Goal: Information Seeking & Learning: Learn about a topic

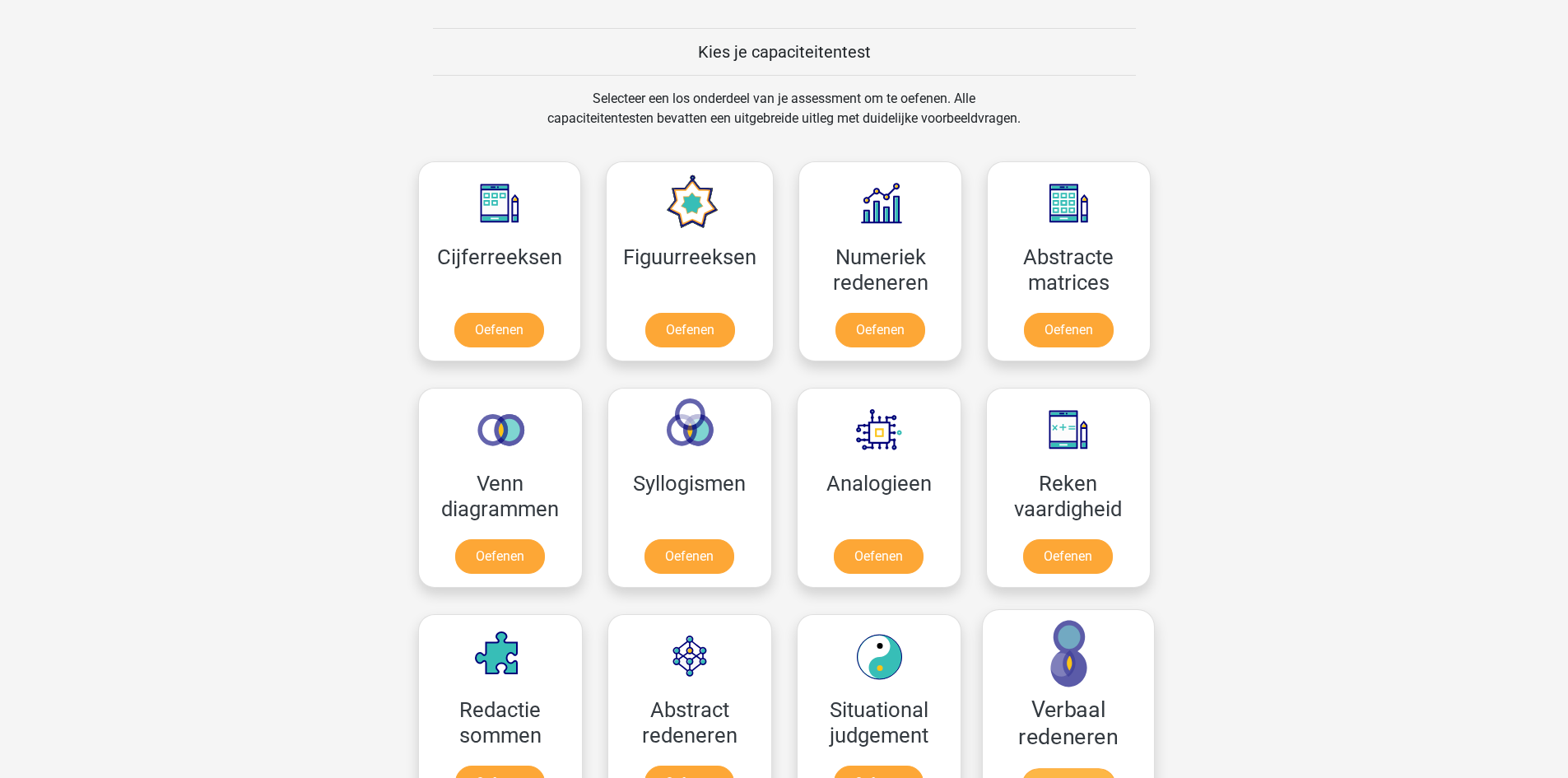
scroll to position [576, 0]
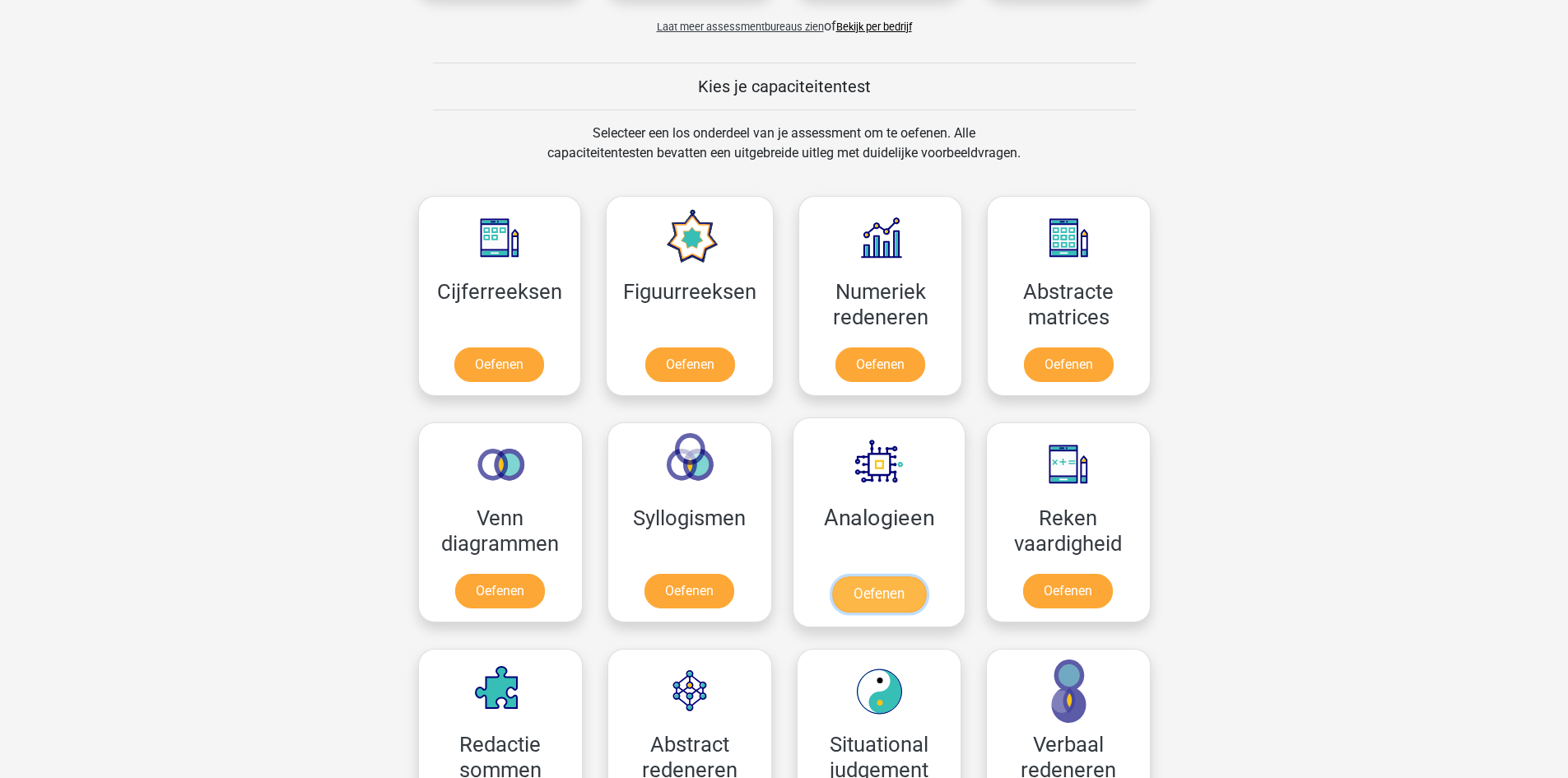
click at [893, 576] on link "Oefenen" at bounding box center [878, 594] width 94 height 36
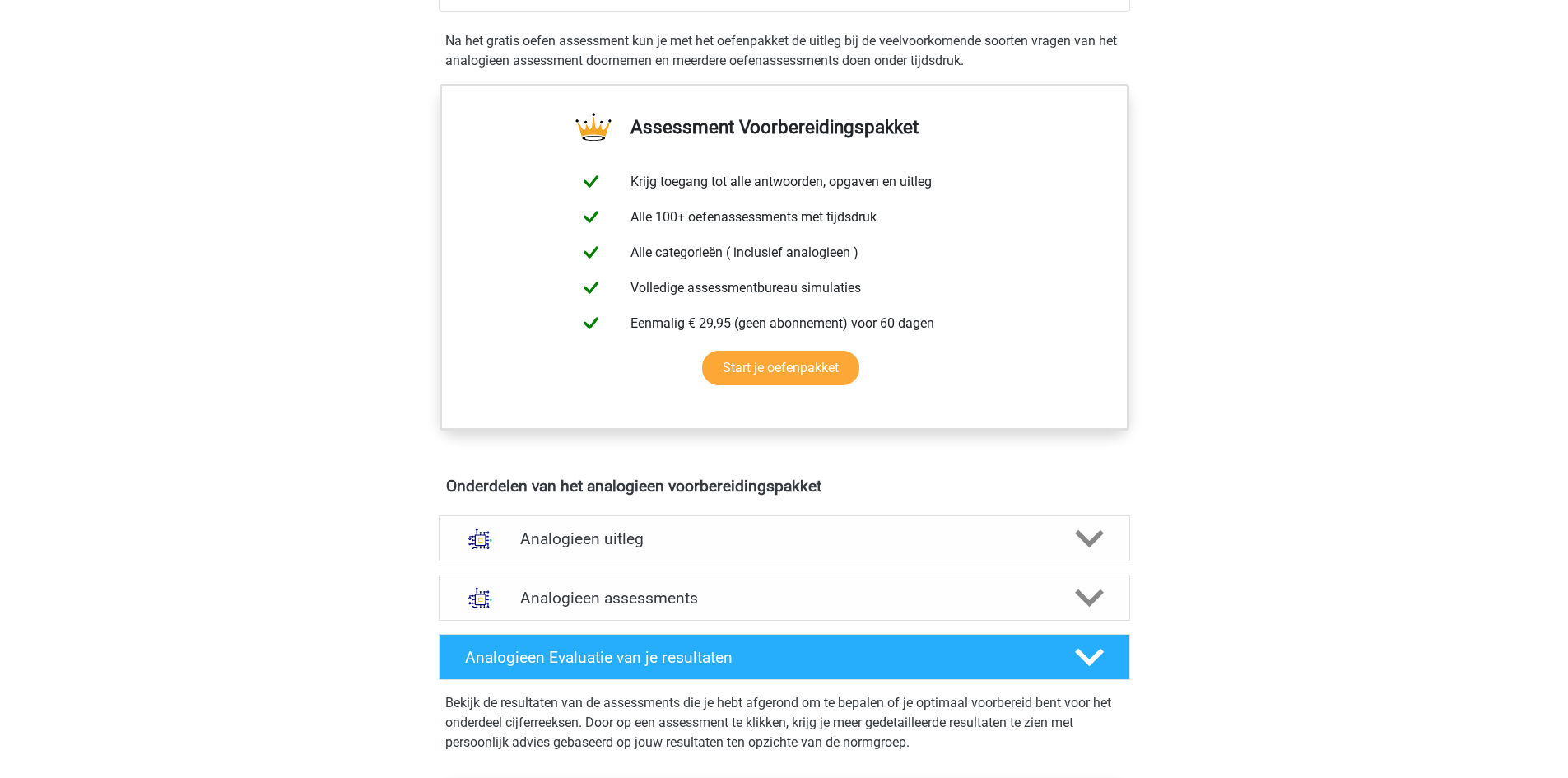
scroll to position [576, 0]
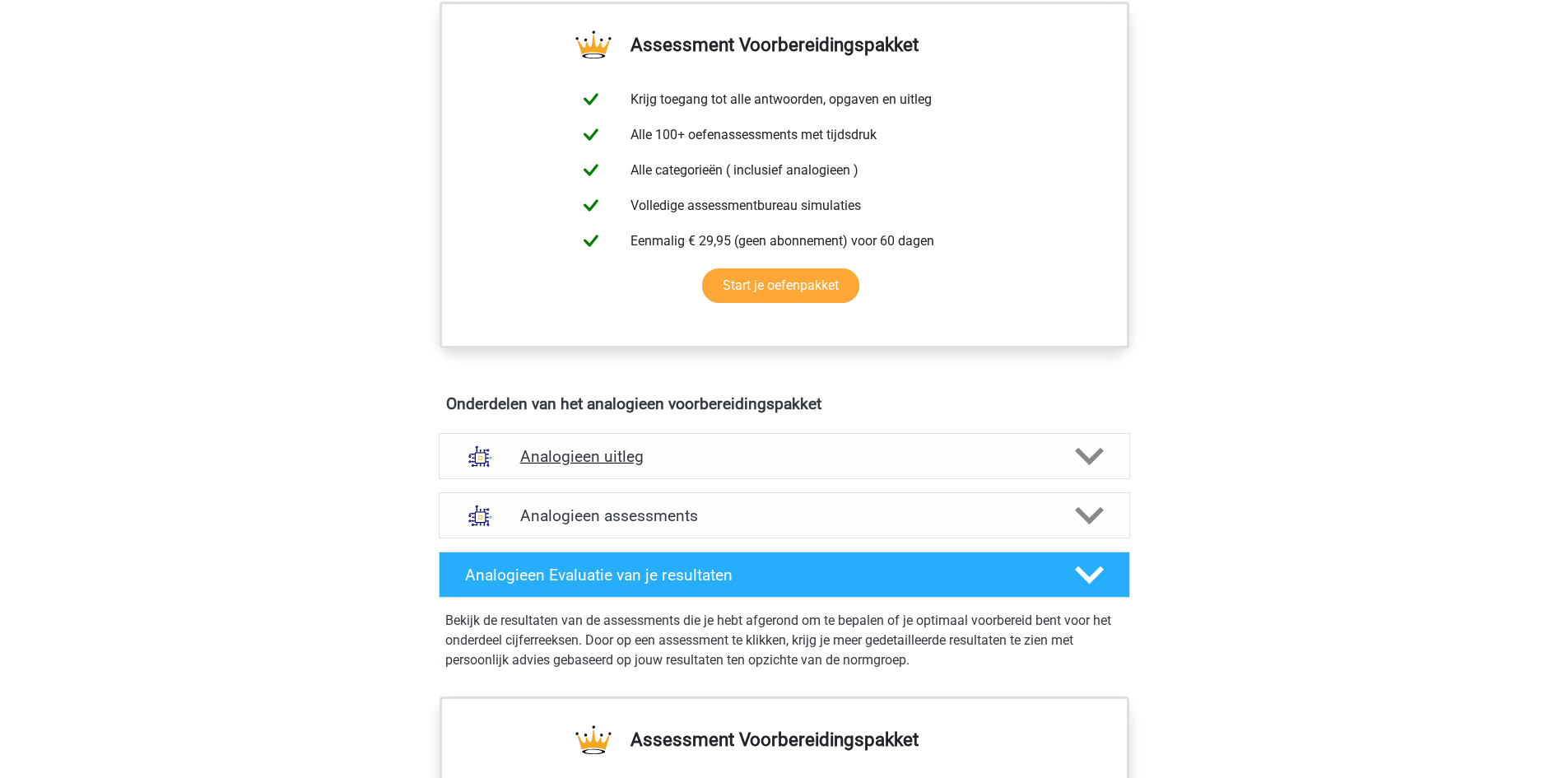
click at [1078, 461] on icon at bounding box center [1090, 457] width 29 height 29
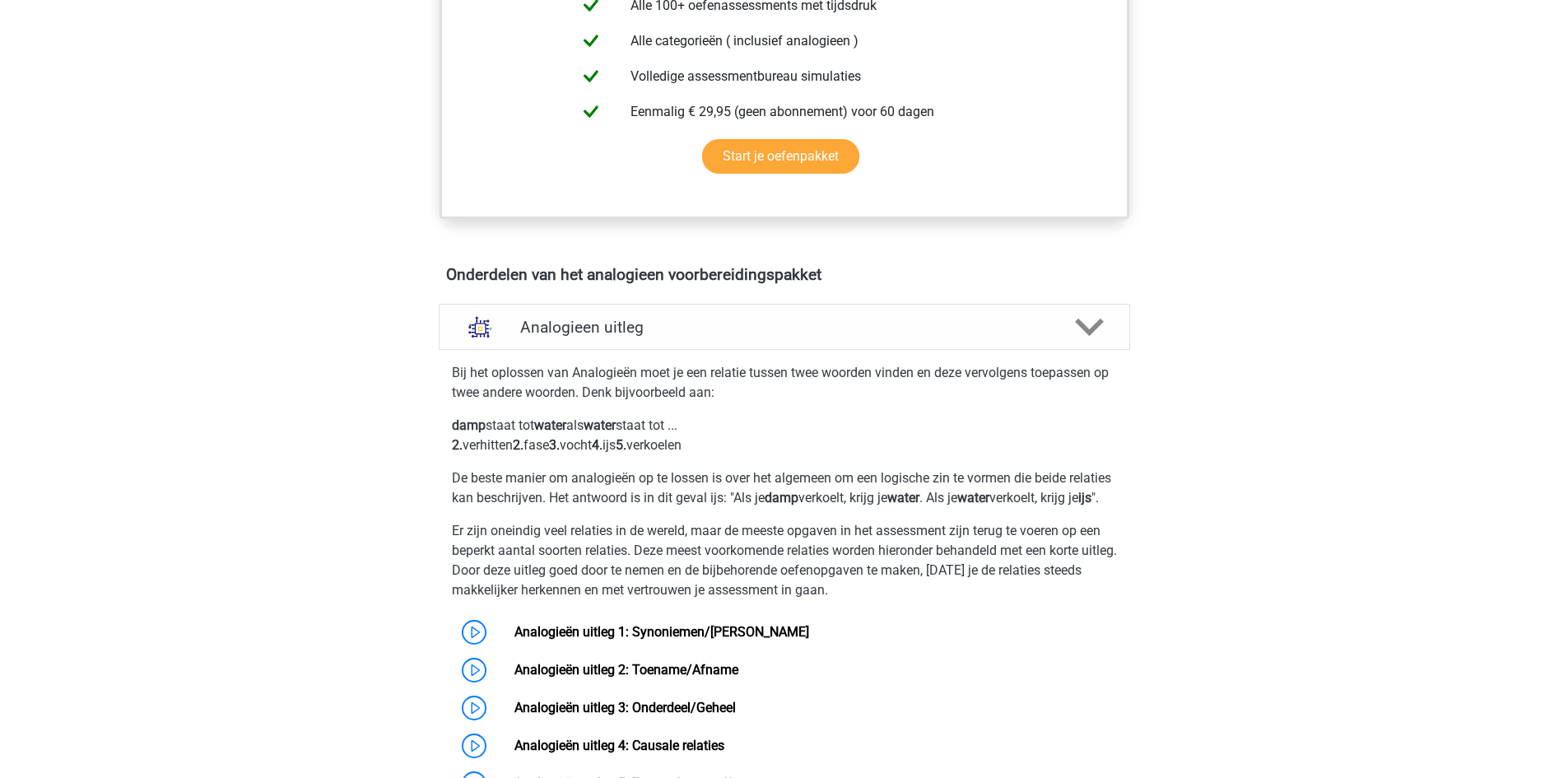
scroll to position [741, 0]
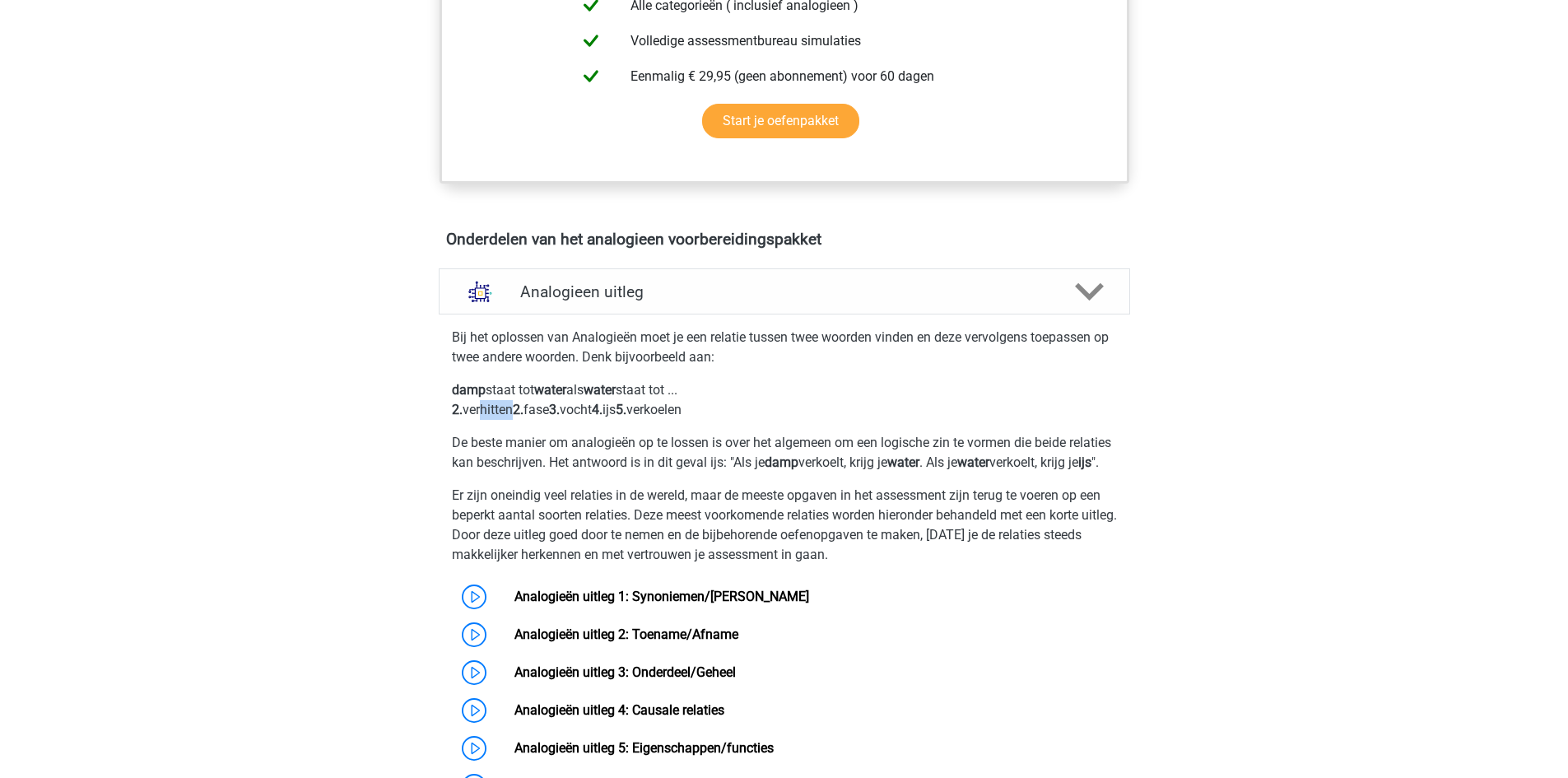
drag, startPoint x: 478, startPoint y: 411, endPoint x: 514, endPoint y: 411, distance: 36.0
click at [511, 411] on p "damp staat tot water als water staat tot ... 2. verhitten 2. fase 3. vocht 4. i…" at bounding box center [784, 399] width 665 height 39
drag, startPoint x: 538, startPoint y: 411, endPoint x: 575, endPoint y: 411, distance: 37.0
click at [574, 411] on p "damp staat tot water als water staat tot ... 2. verhitten 2. fase 3. vocht 4. i…" at bounding box center [784, 399] width 665 height 39
drag, startPoint x: 603, startPoint y: 413, endPoint x: 640, endPoint y: 413, distance: 37.0
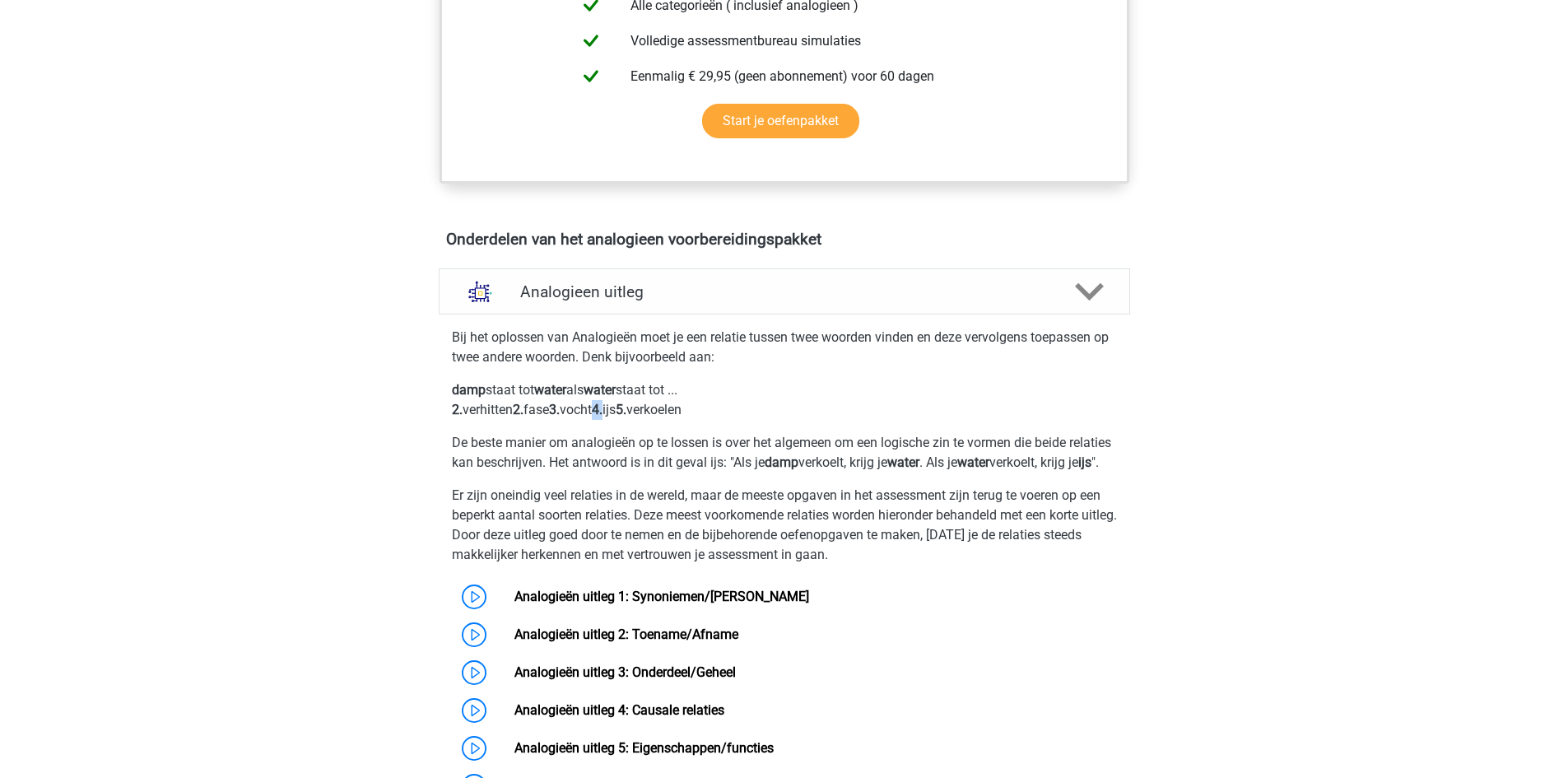
click at [628, 413] on p "damp staat tot water als water staat tot ... 2. verhitten 2. fase 3. vocht 4. i…" at bounding box center [784, 399] width 665 height 39
drag, startPoint x: 663, startPoint y: 412, endPoint x: 708, endPoint y: 410, distance: 45.0
click at [684, 410] on p "damp staat tot water als water staat tot ... 2. verhitten 2. fase 3. vocht 4. i…" at bounding box center [784, 399] width 665 height 39
click at [713, 410] on p "damp staat tot water als water staat tot ... 2. verhitten 2. fase 3. vocht 4. i…" at bounding box center [784, 399] width 665 height 39
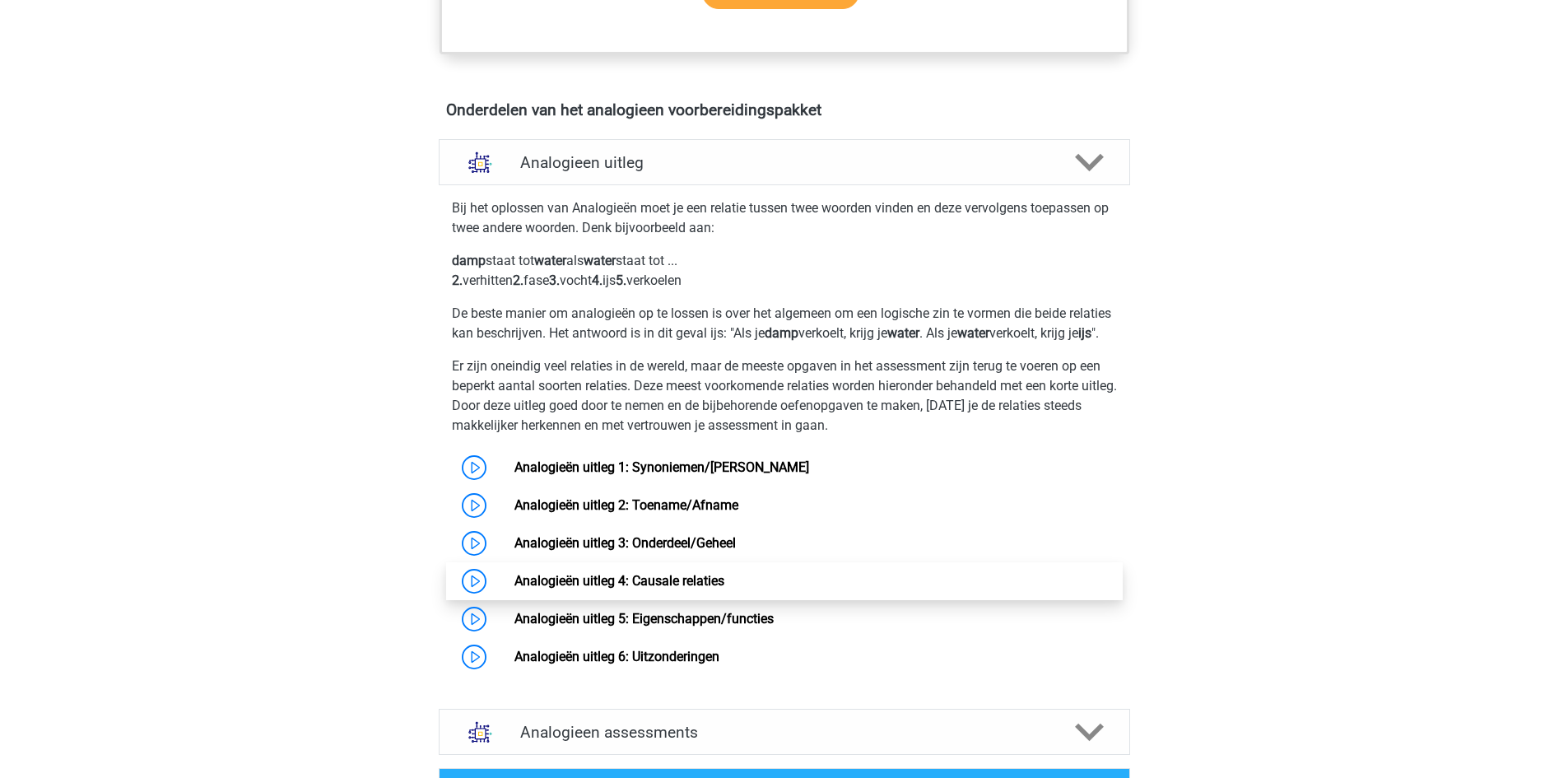
scroll to position [905, 0]
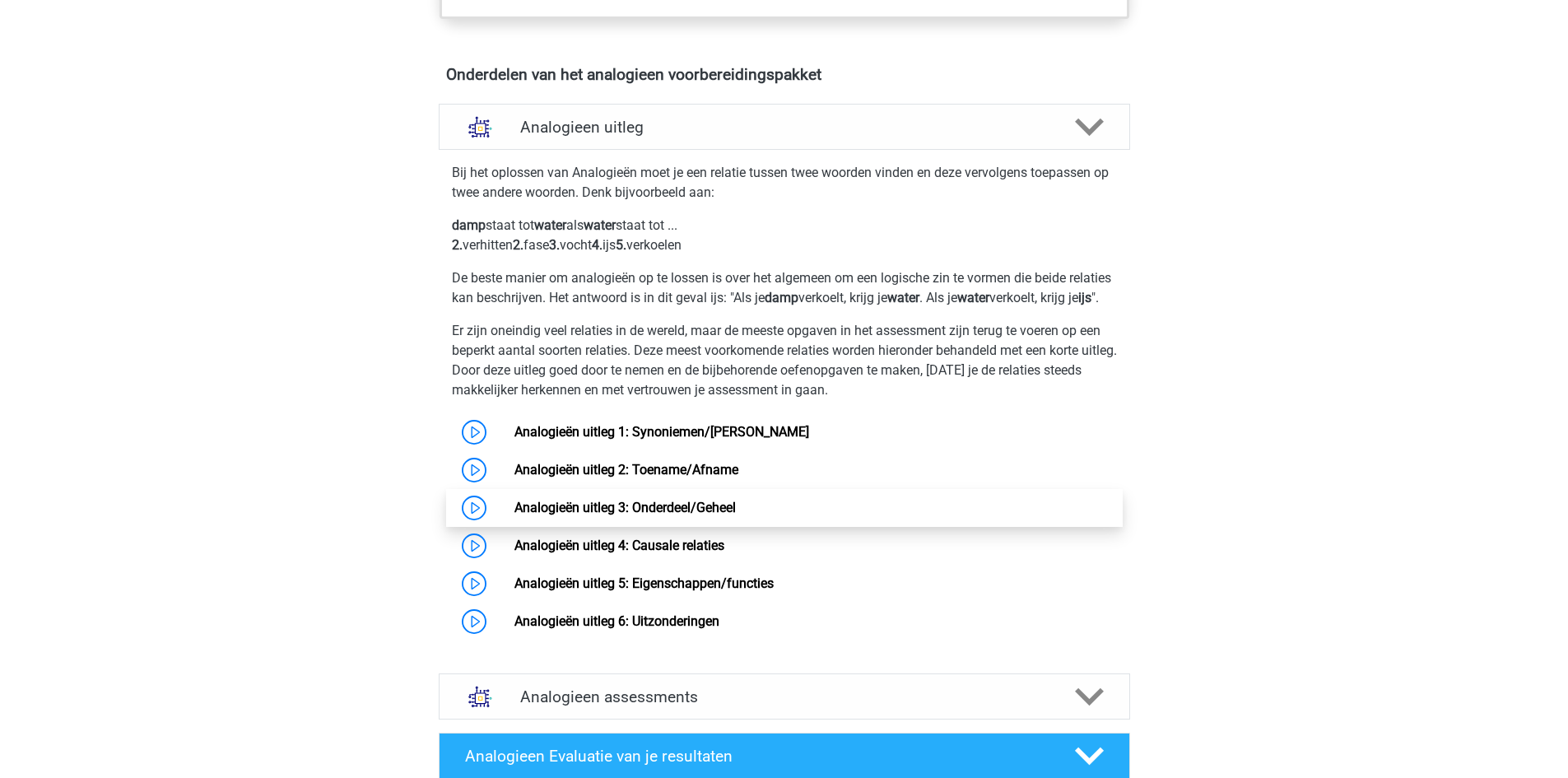
click at [579, 515] on link "Analogieën uitleg 3: Onderdeel/Geheel" at bounding box center [625, 508] width 222 height 16
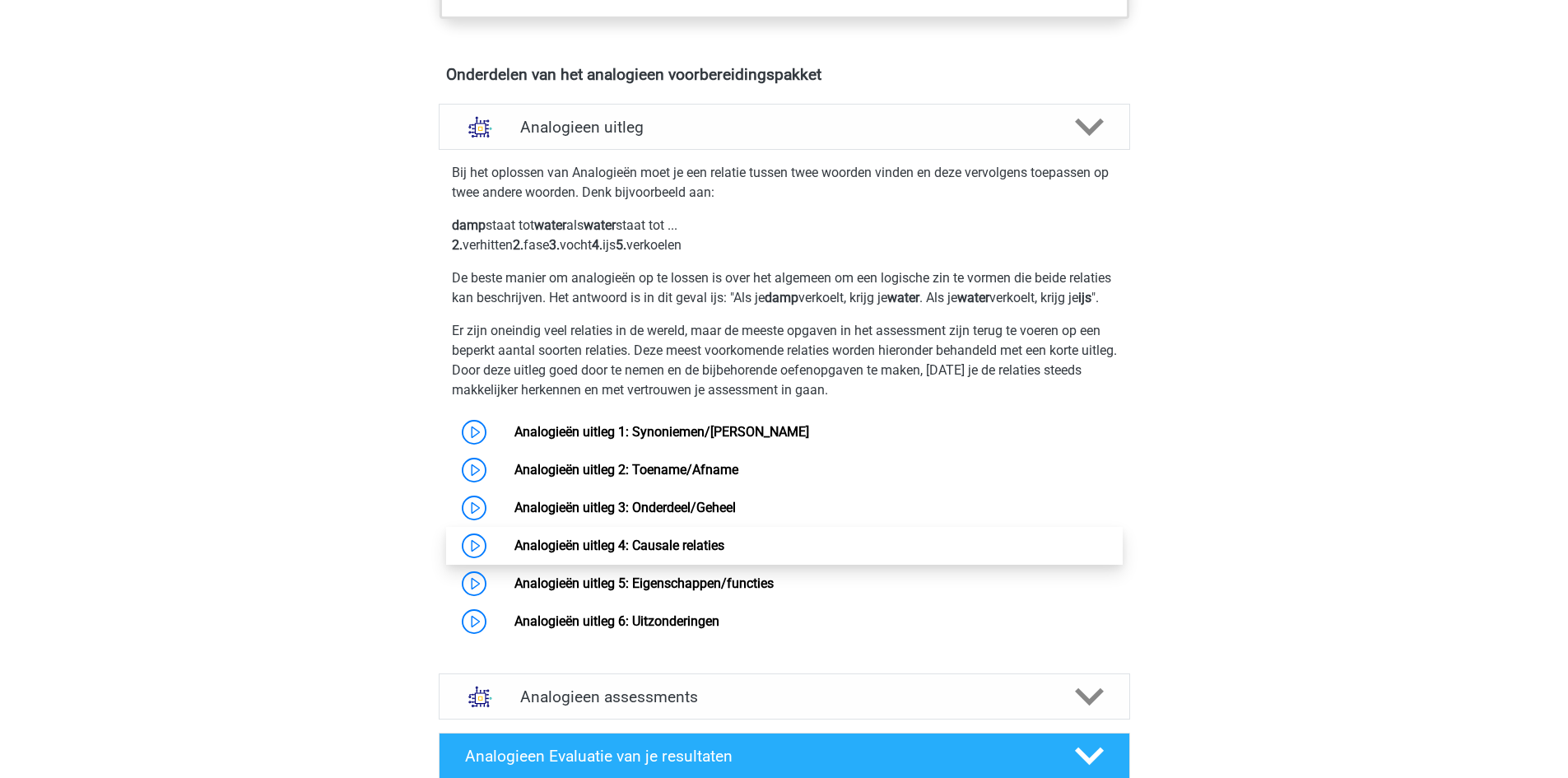
click at [724, 553] on link "Analogieën uitleg 4: Causale relaties" at bounding box center [619, 545] width 210 height 16
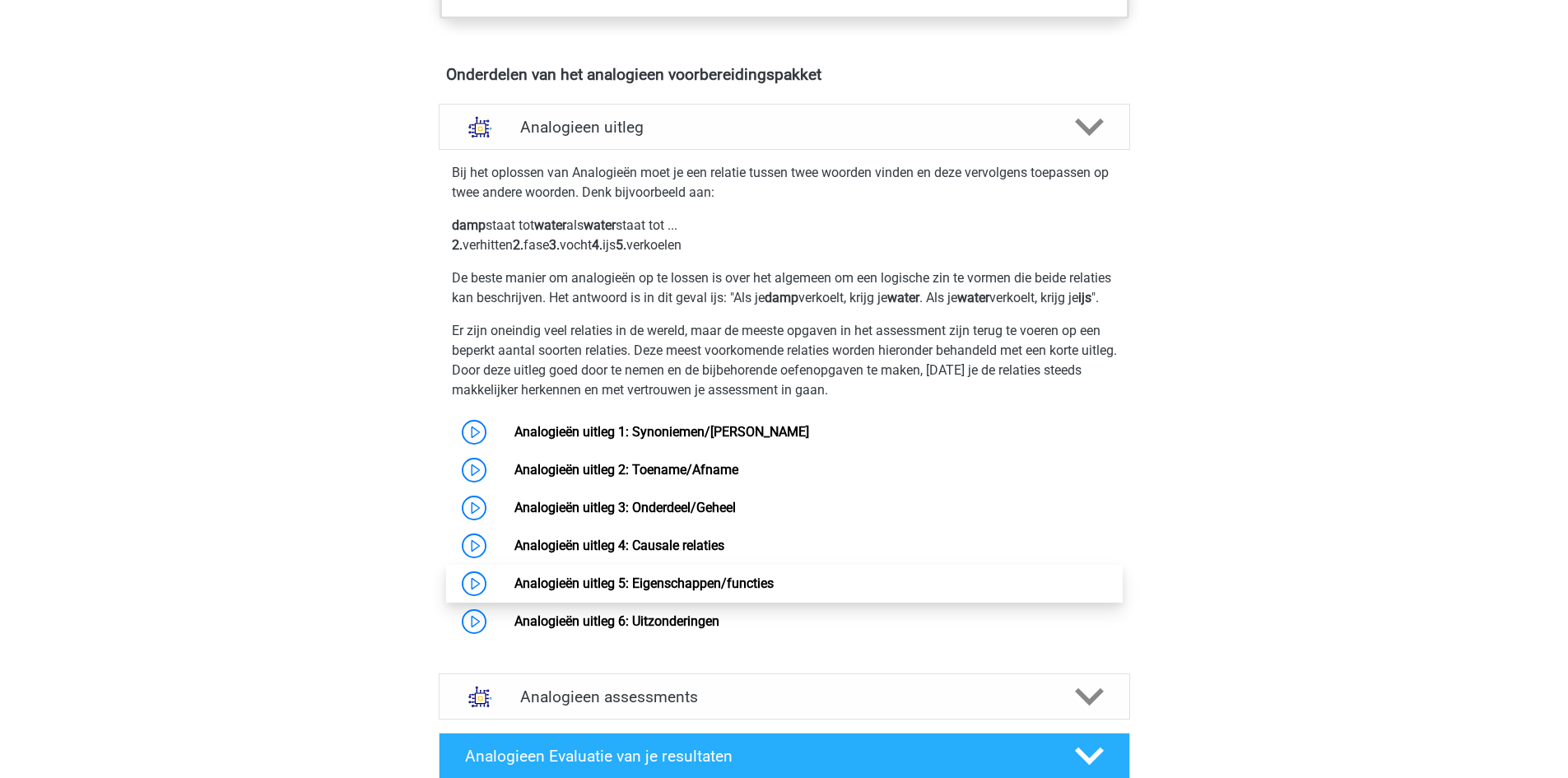
click at [773, 591] on link "Analogieën uitleg 5: Eigenschappen/functies" at bounding box center [644, 583] width 260 height 16
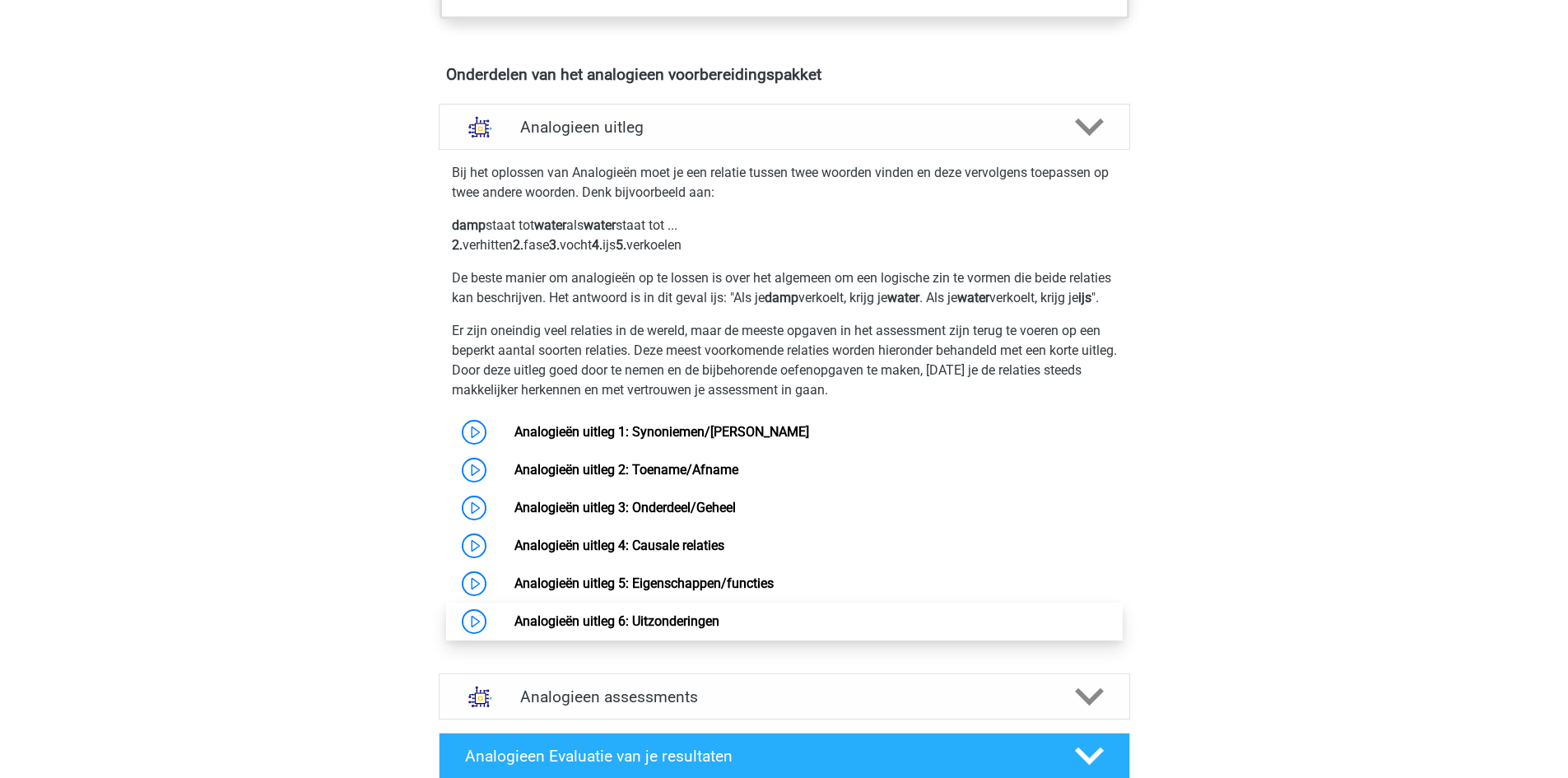
click at [720, 629] on link "Analogieën uitleg 6: Uitzonderingen" at bounding box center [617, 621] width 205 height 16
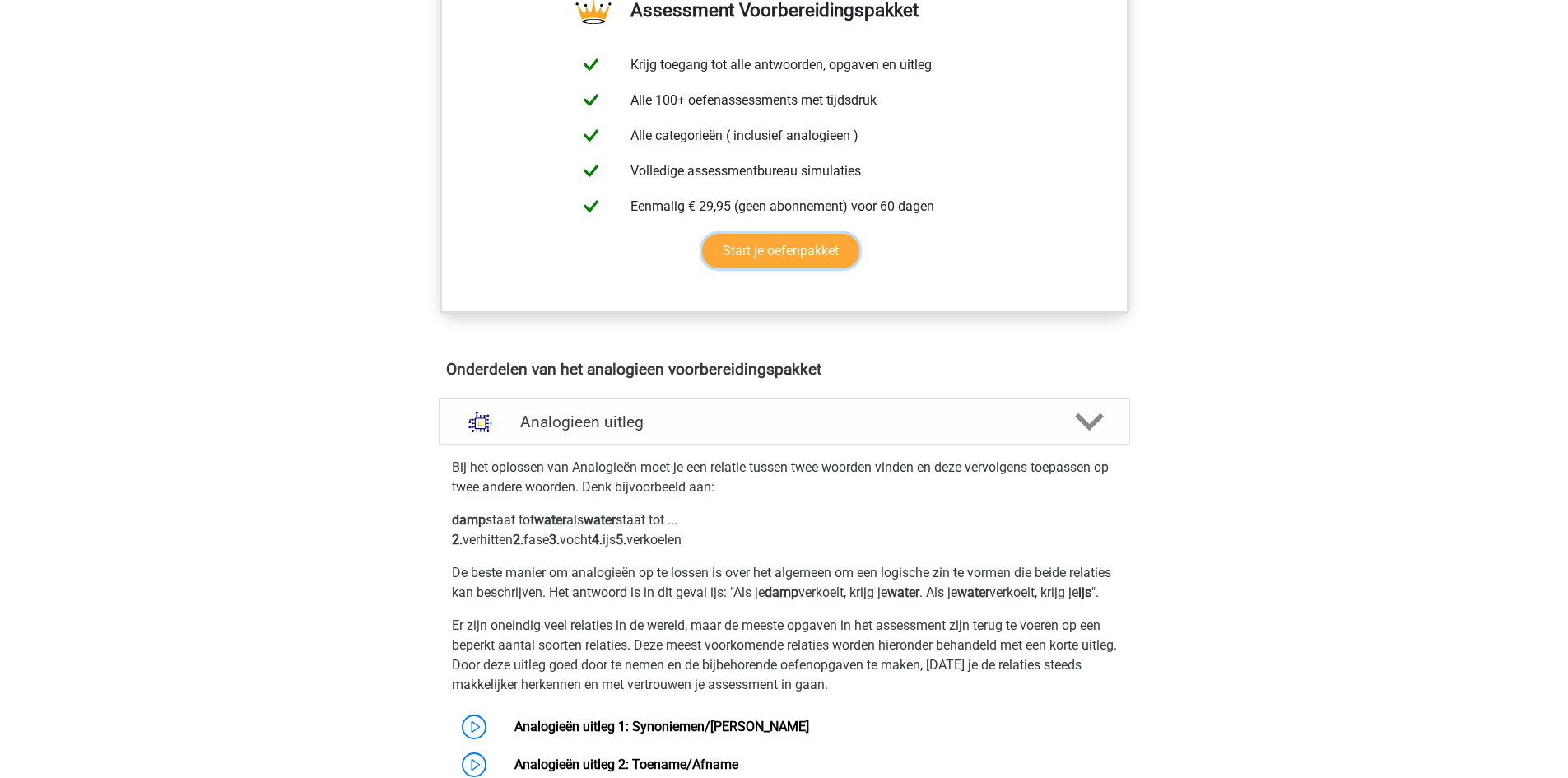
scroll to position [247, 0]
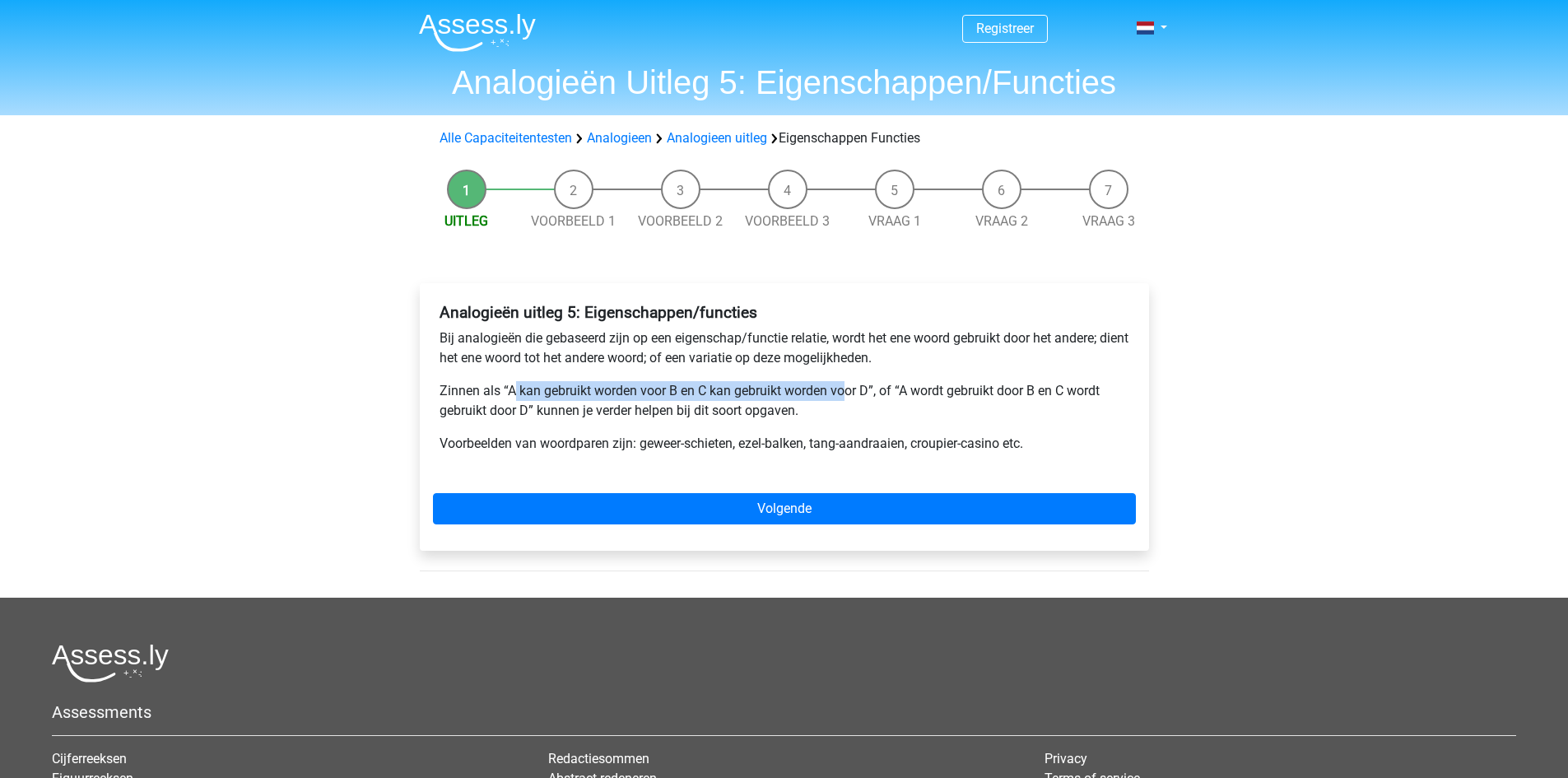
drag, startPoint x: 519, startPoint y: 389, endPoint x: 844, endPoint y: 390, distance: 325.0
click at [844, 390] on p "Zinnen als “A kan gebruikt worden voor B en C kan gebruikt worden voor D”, of “…" at bounding box center [784, 400] width 689 height 39
drag, startPoint x: 861, startPoint y: 390, endPoint x: 873, endPoint y: 390, distance: 12.0
click at [873, 390] on p "Zinnen als “A kan gebruikt worden voor B en C kan gebruikt worden voor D”, of “…" at bounding box center [784, 400] width 689 height 39
click at [869, 389] on p "Zinnen als “A kan gebruikt worden voor B en C kan gebruikt worden voor D”, of “…" at bounding box center [784, 400] width 689 height 39
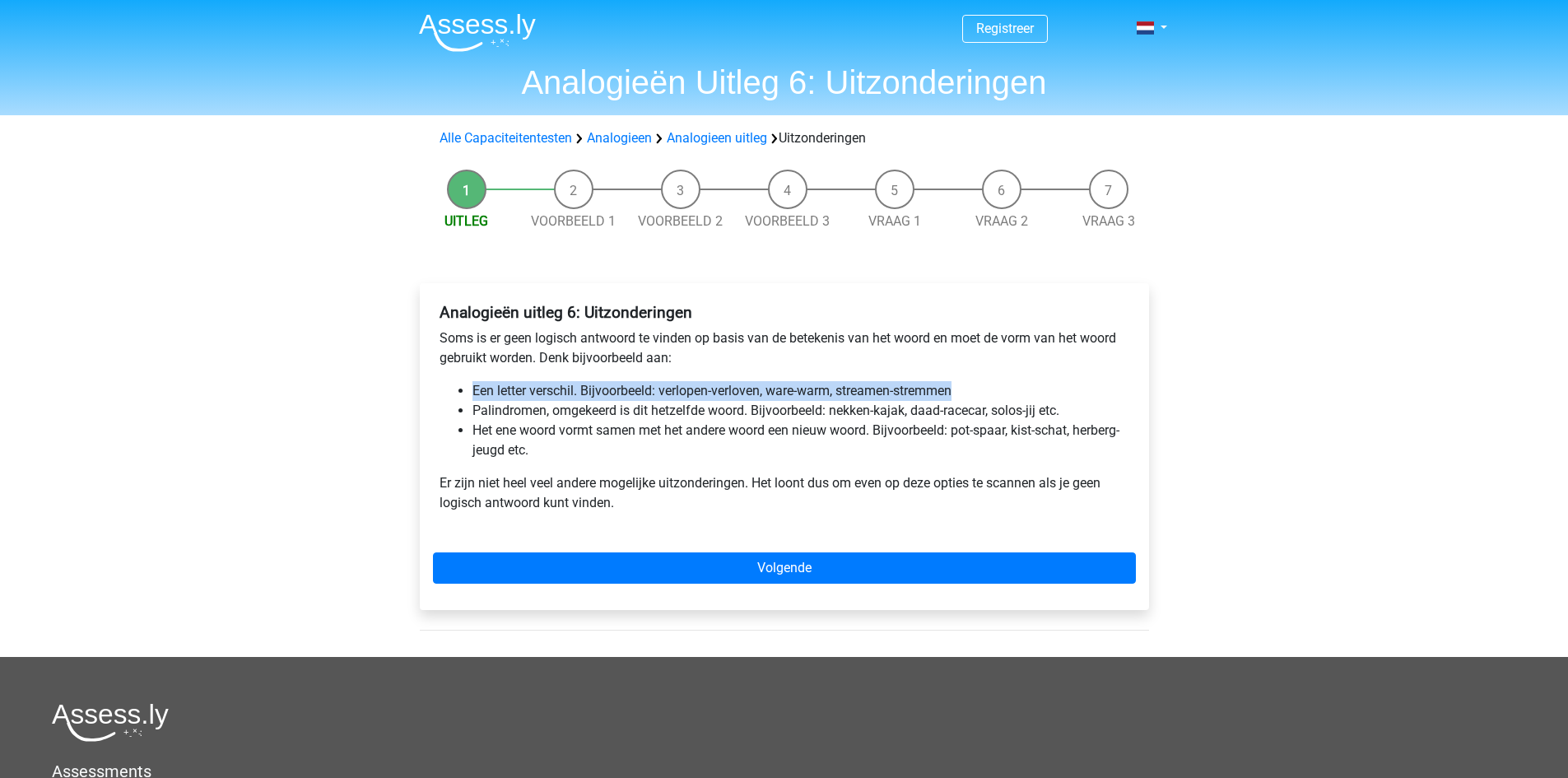
drag, startPoint x: 470, startPoint y: 383, endPoint x: 990, endPoint y: 386, distance: 520.0
click at [990, 386] on ul "Een letter verschil. Bijvoorbeeld: verlopen-verloven, ware-warm, streamen-strem…" at bounding box center [784, 420] width 689 height 79
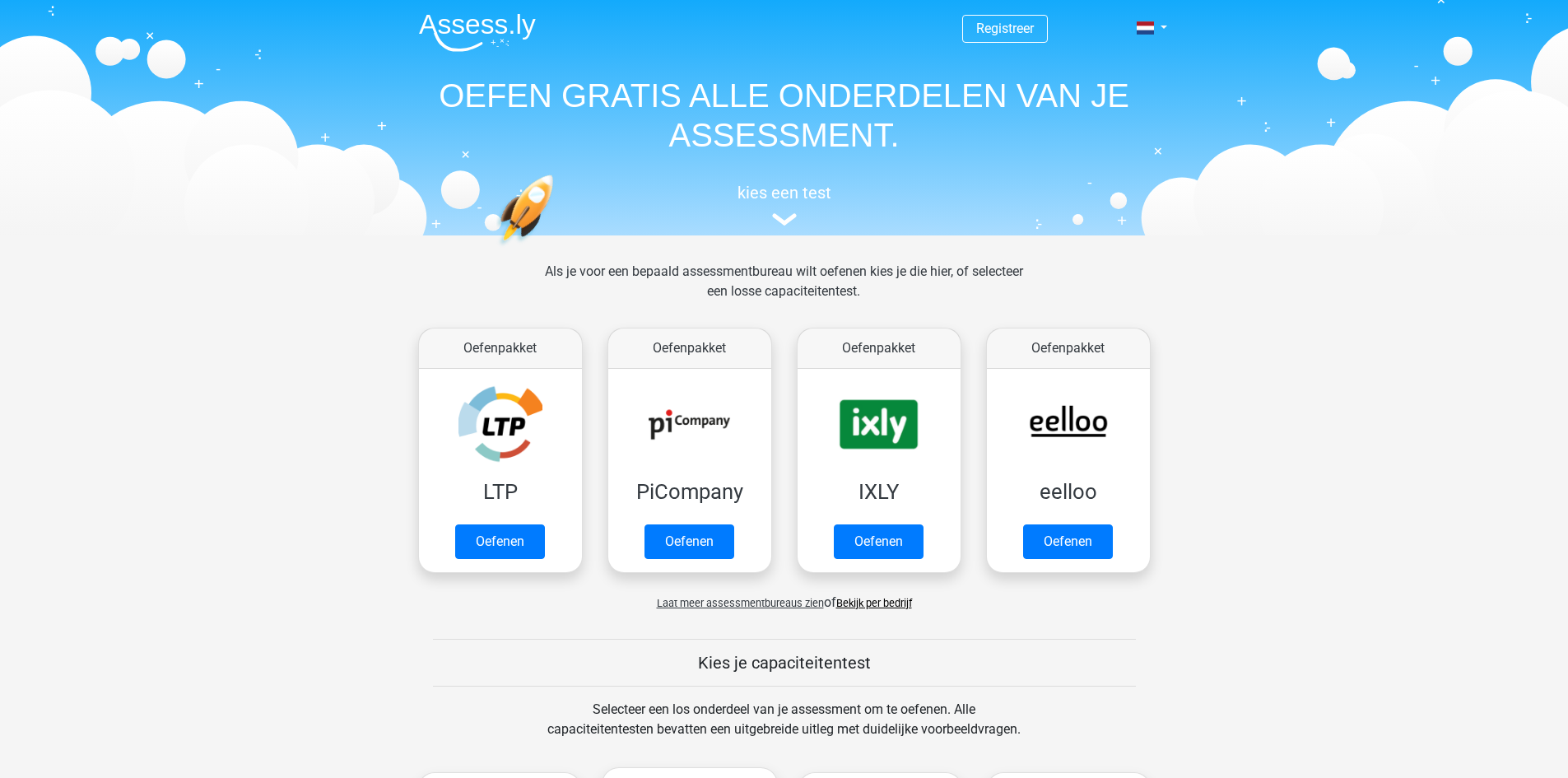
scroll to position [576, 0]
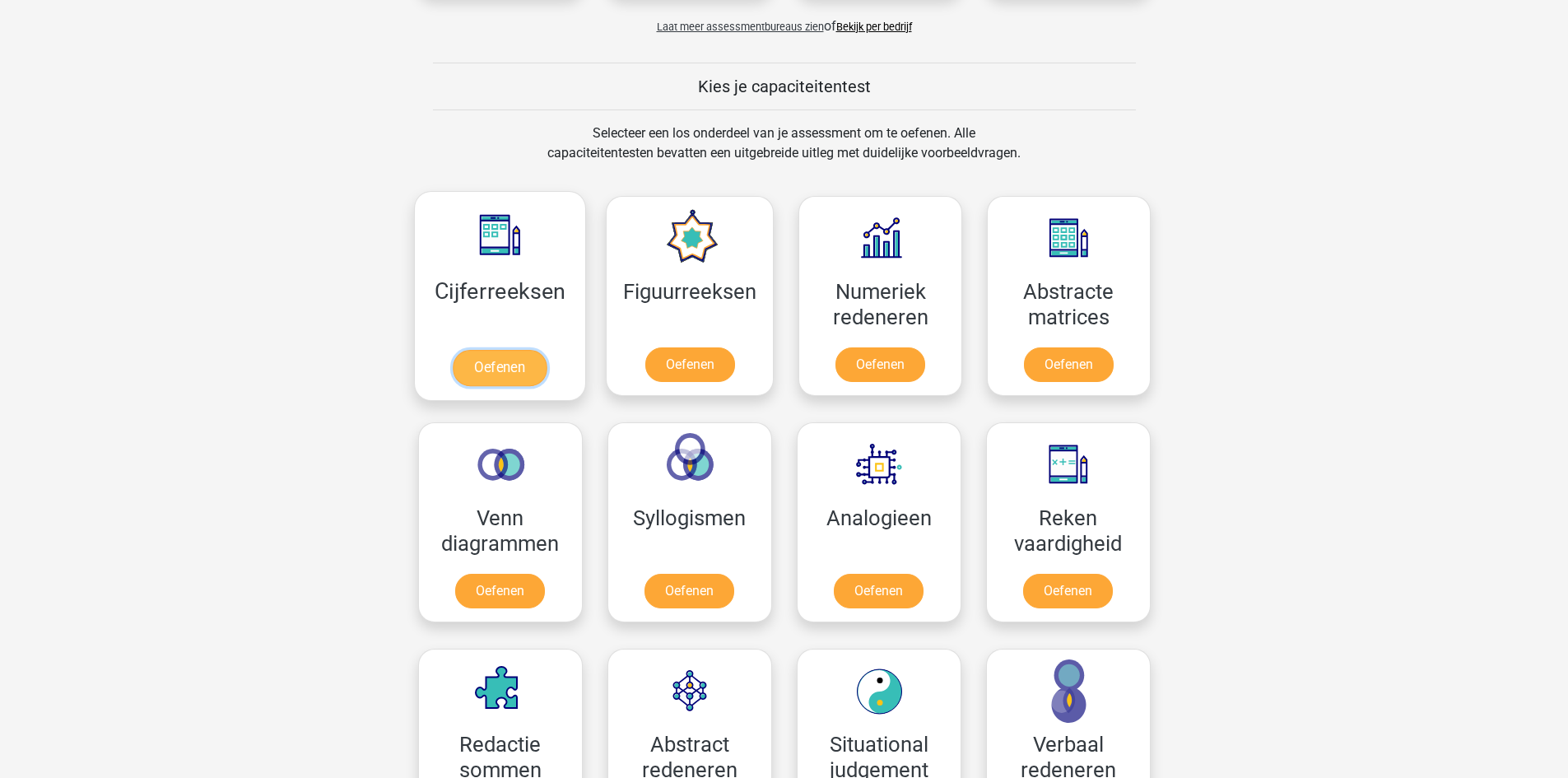
click at [492, 349] on link "Oefenen" at bounding box center [500, 367] width 94 height 36
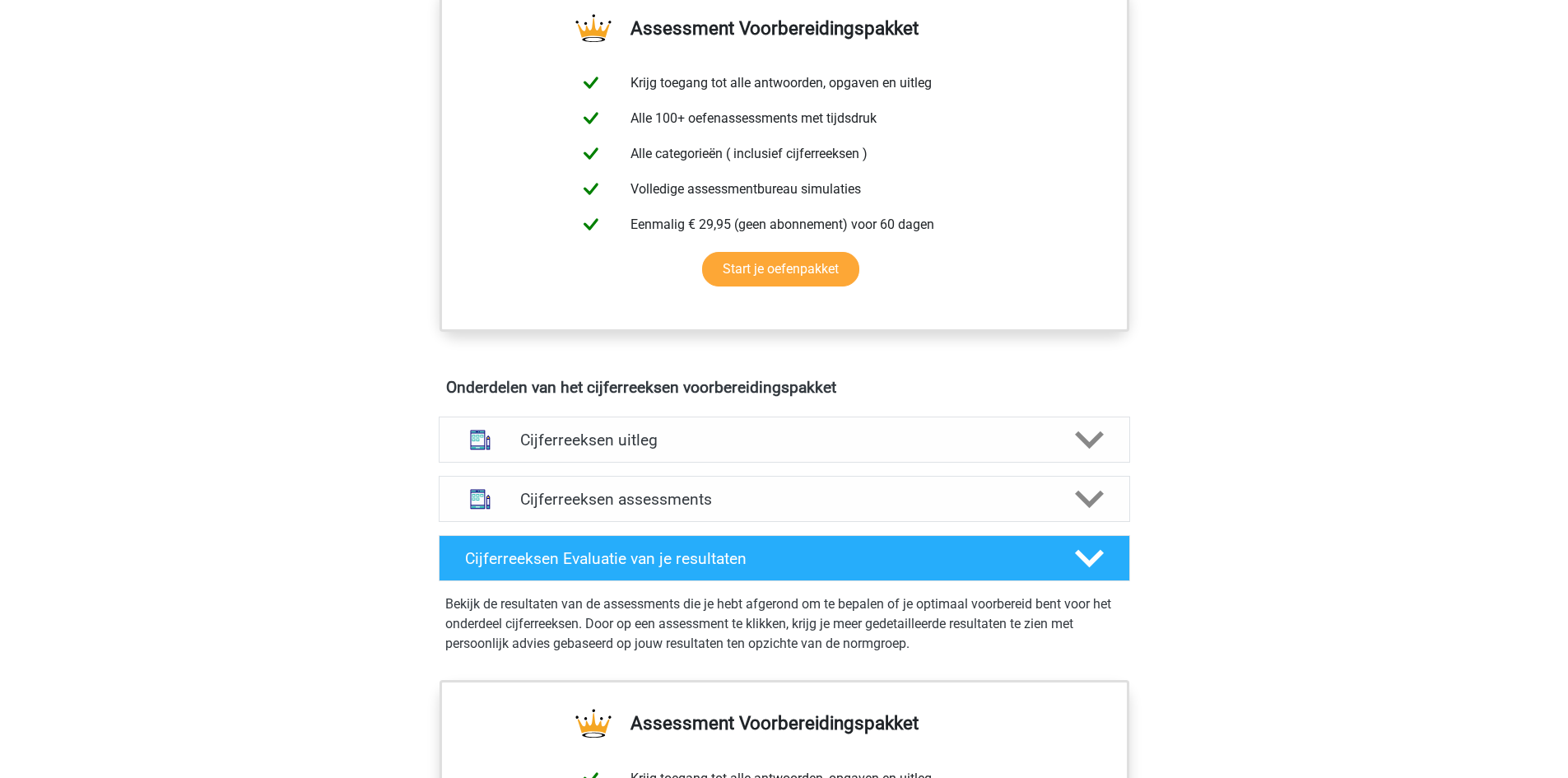
scroll to position [658, 0]
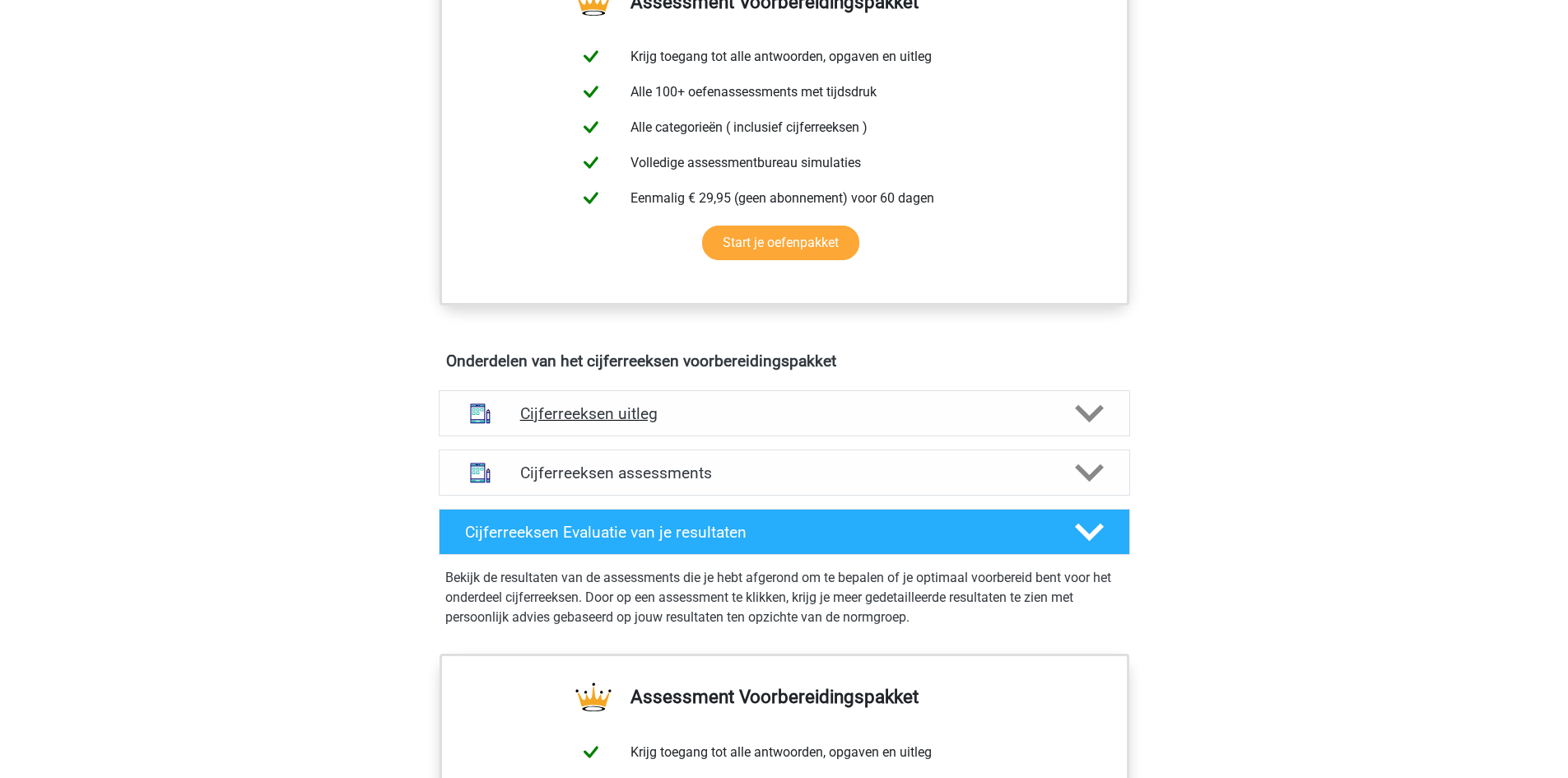
click at [862, 423] on h4 "Cijferreeksen uitleg" at bounding box center [784, 413] width 528 height 19
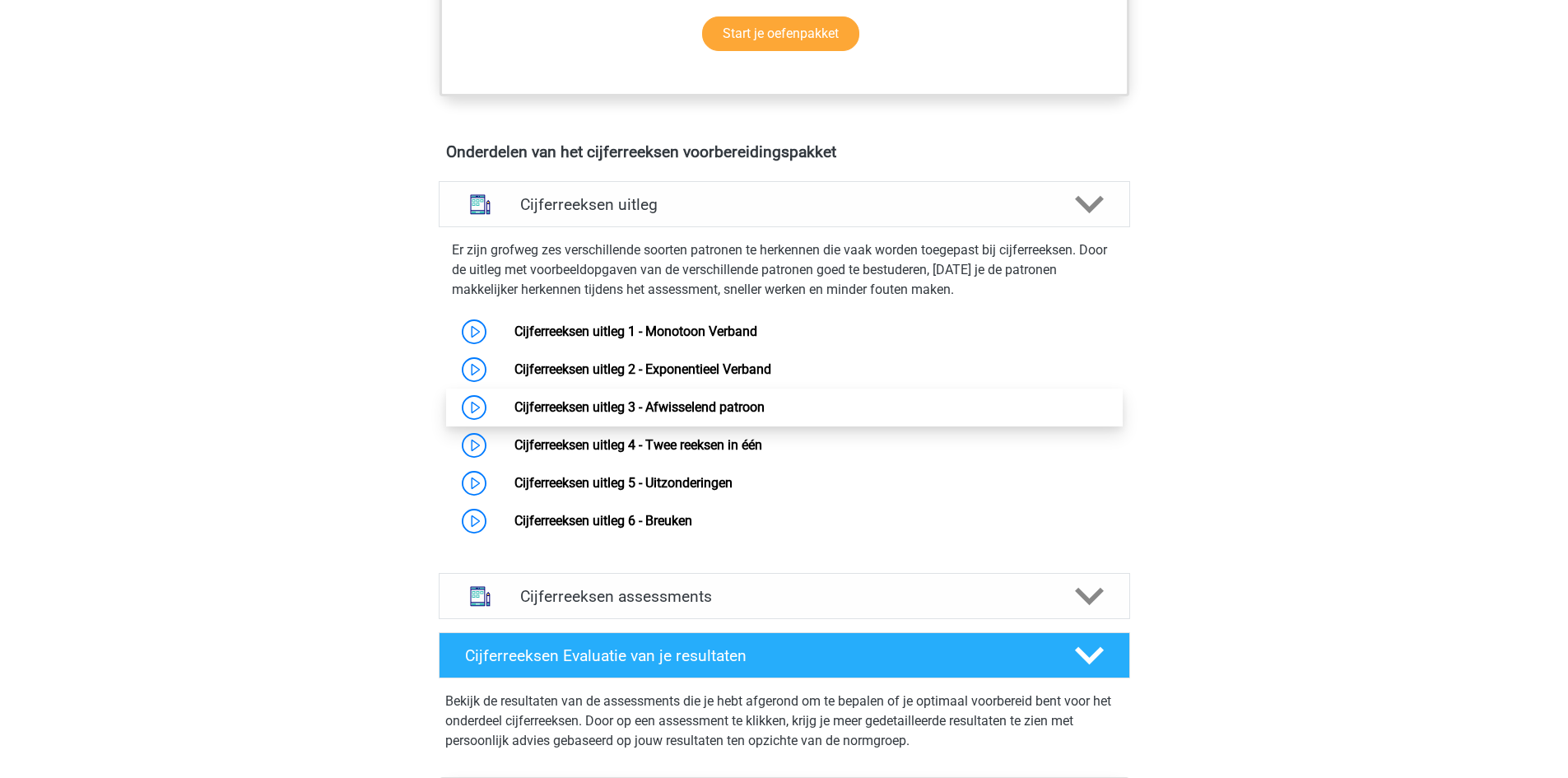
scroll to position [905, 0]
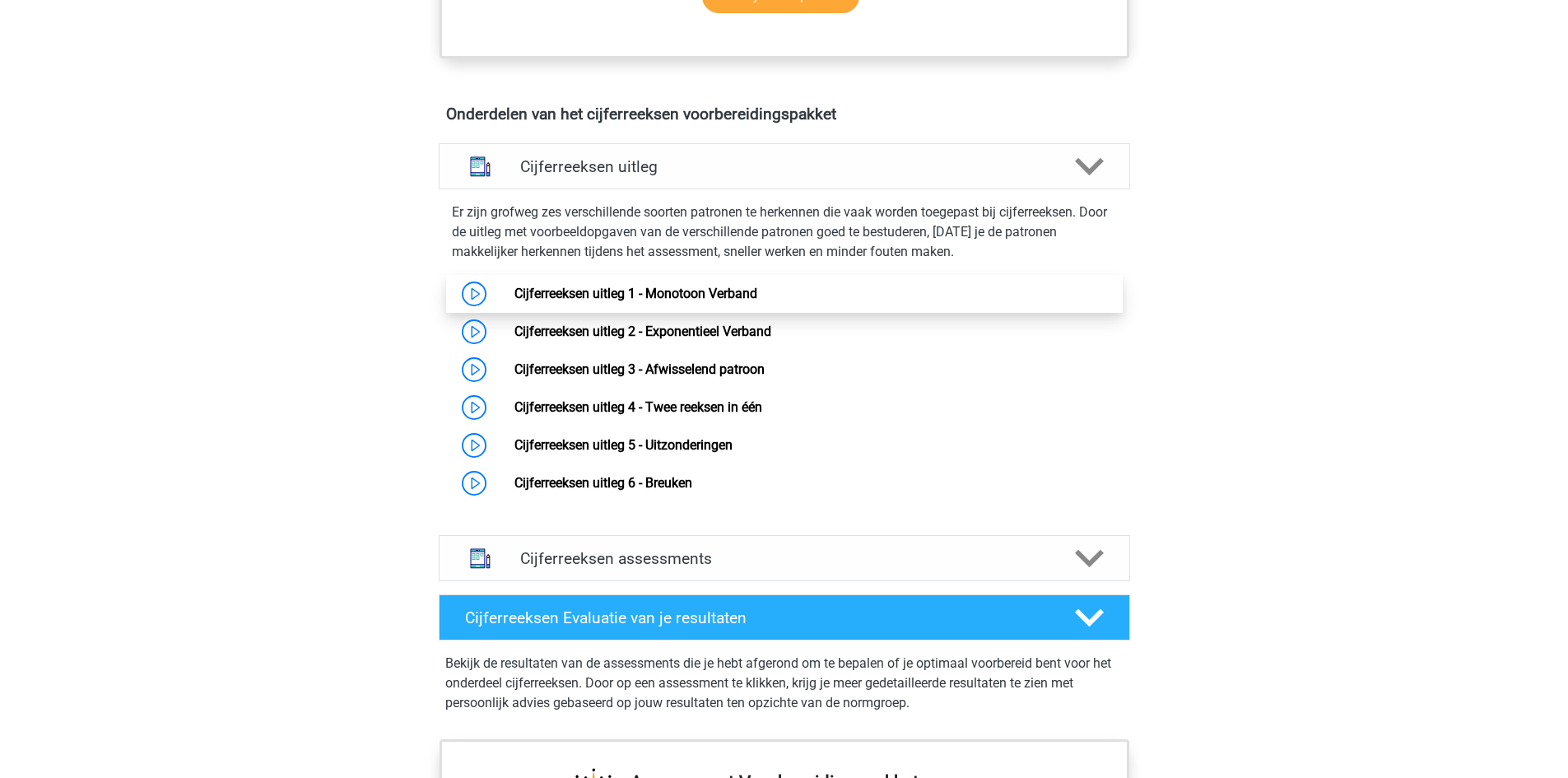
click at [758, 302] on link "Cijferreeksen uitleg 1 - Monotoon Verband" at bounding box center [636, 294] width 243 height 16
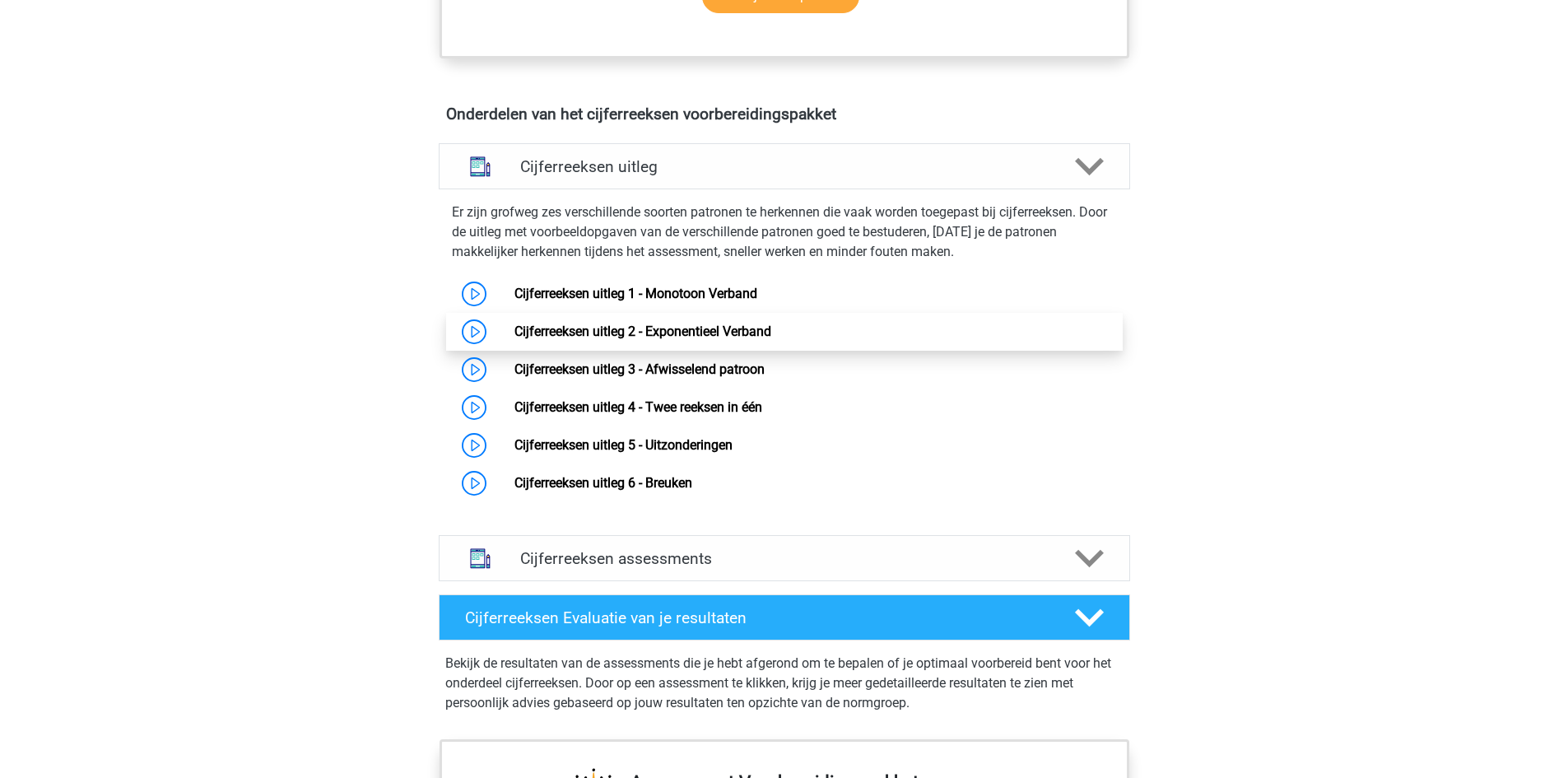
click at [771, 339] on link "Cijferreeksen uitleg 2 - Exponentieel Verband" at bounding box center [642, 331] width 257 height 16
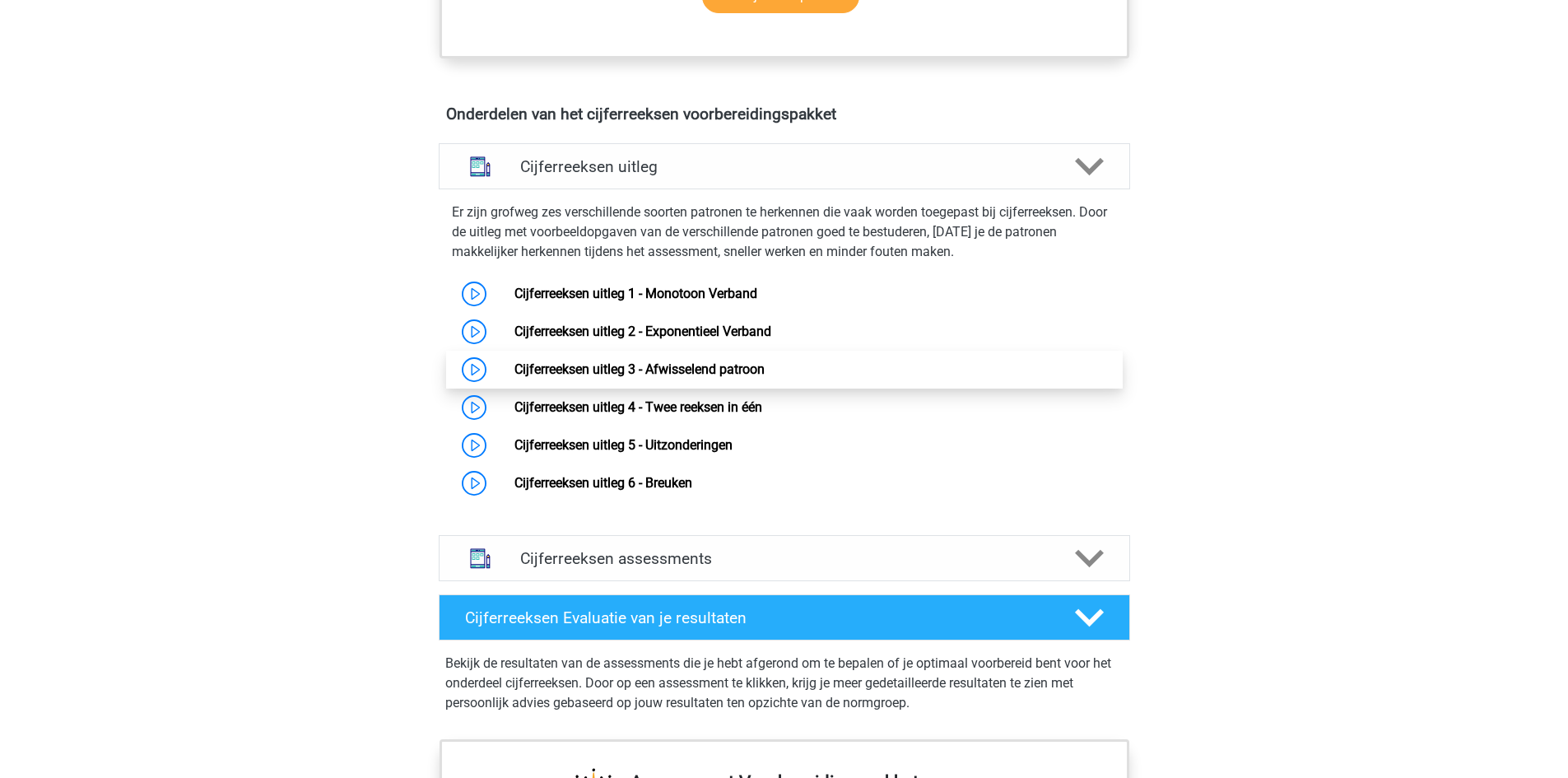
click at [764, 377] on link "Cijferreeksen uitleg 3 - Afwisselend patroon" at bounding box center [640, 369] width 250 height 16
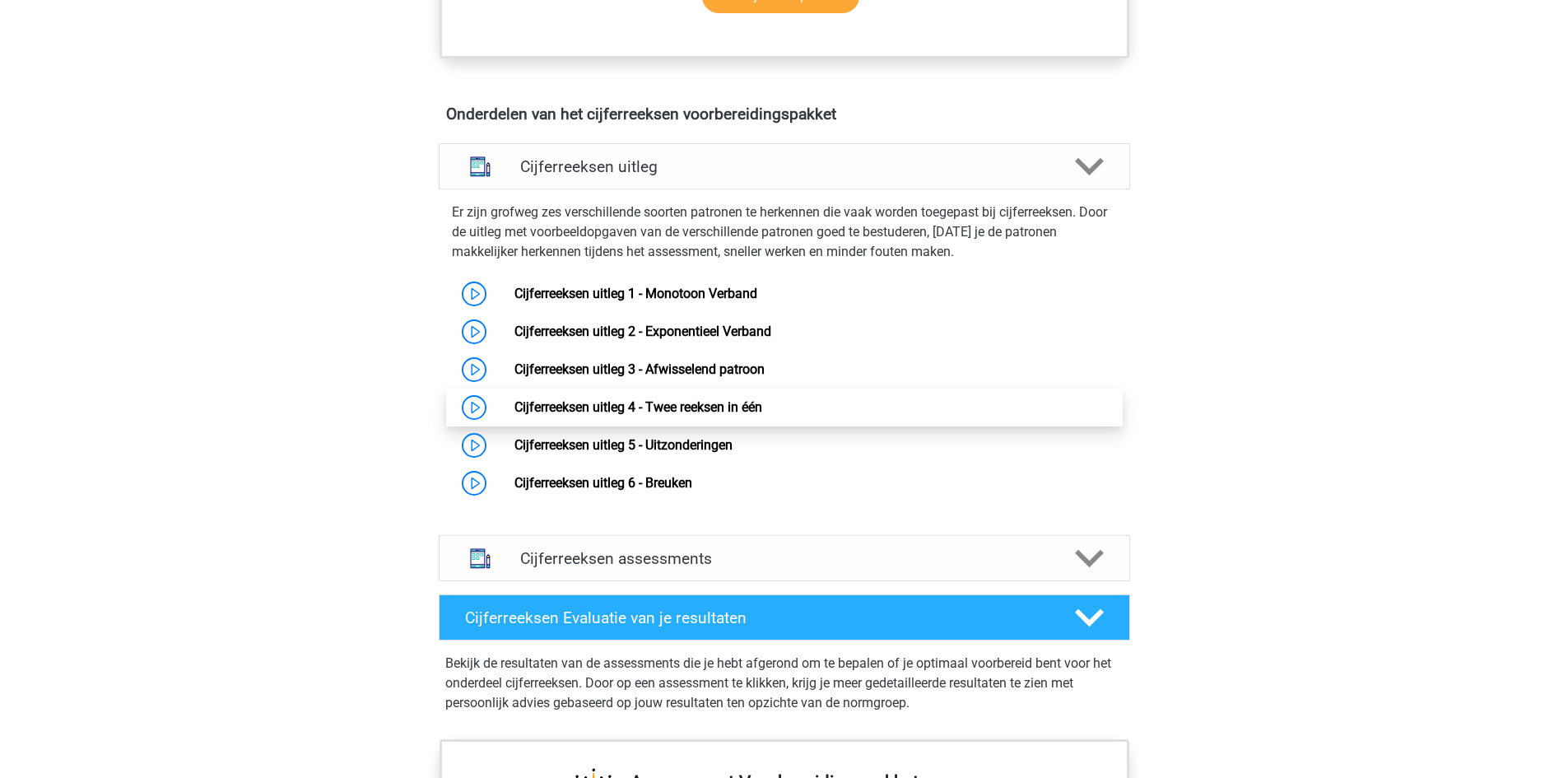
click at [763, 415] on link "Cijferreeksen uitleg 4 - Twee reeksen in één" at bounding box center [639, 407] width 248 height 16
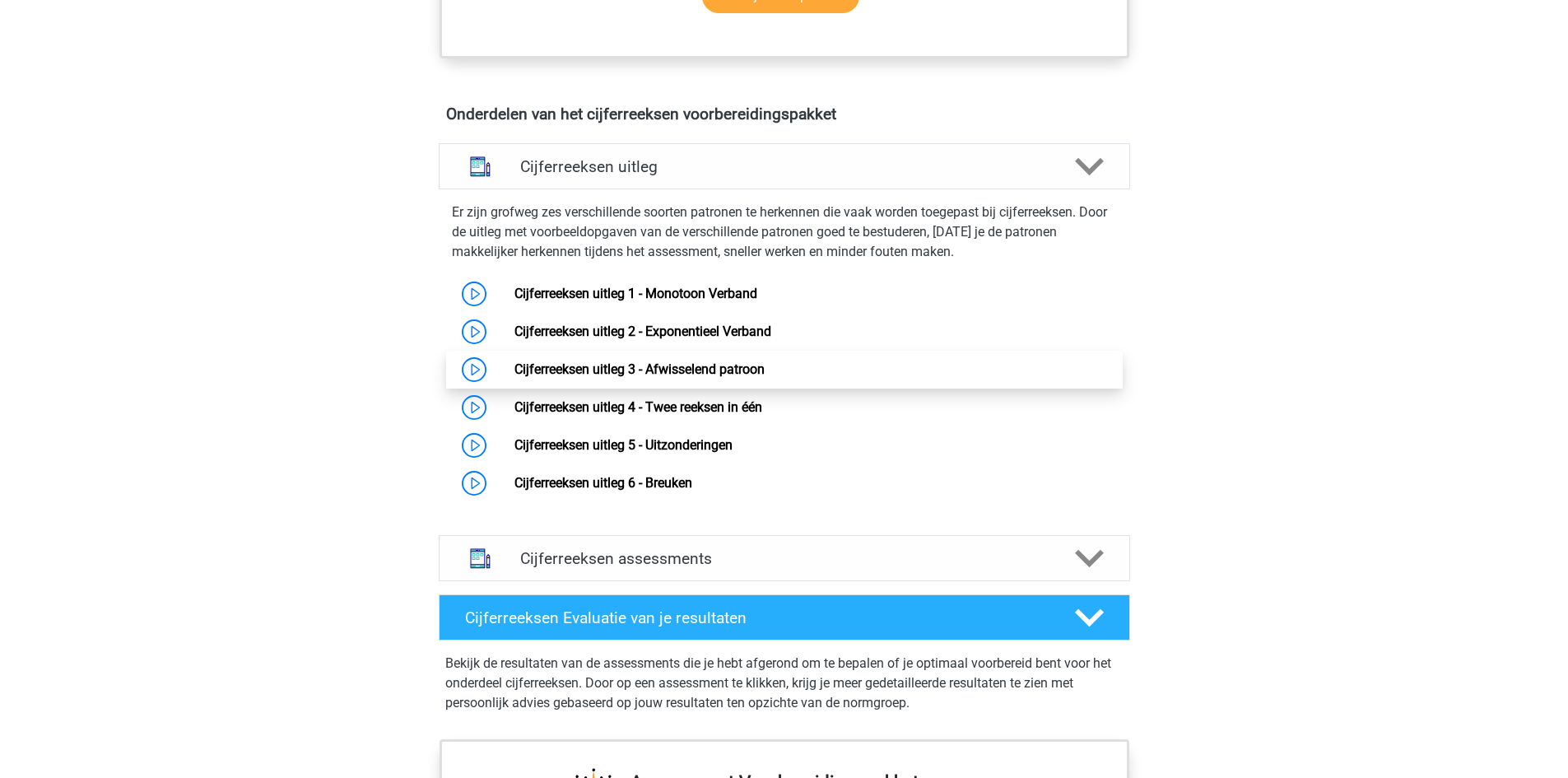
click at [588, 377] on link "Cijferreeksen uitleg 3 - Afwisselend patroon" at bounding box center [640, 369] width 250 height 16
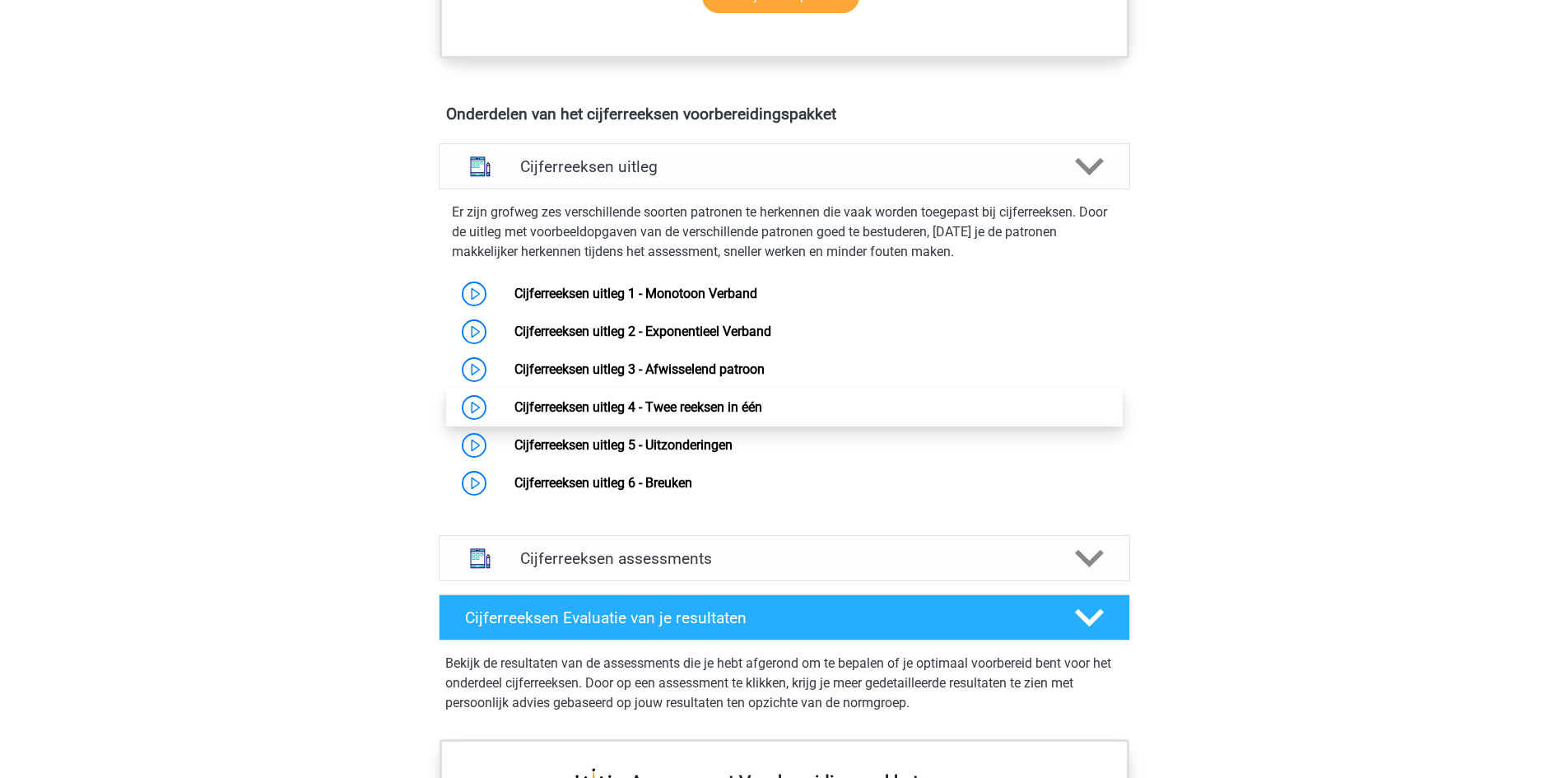
click at [580, 415] on link "Cijferreeksen uitleg 4 - Twee reeksen in één" at bounding box center [639, 407] width 248 height 16
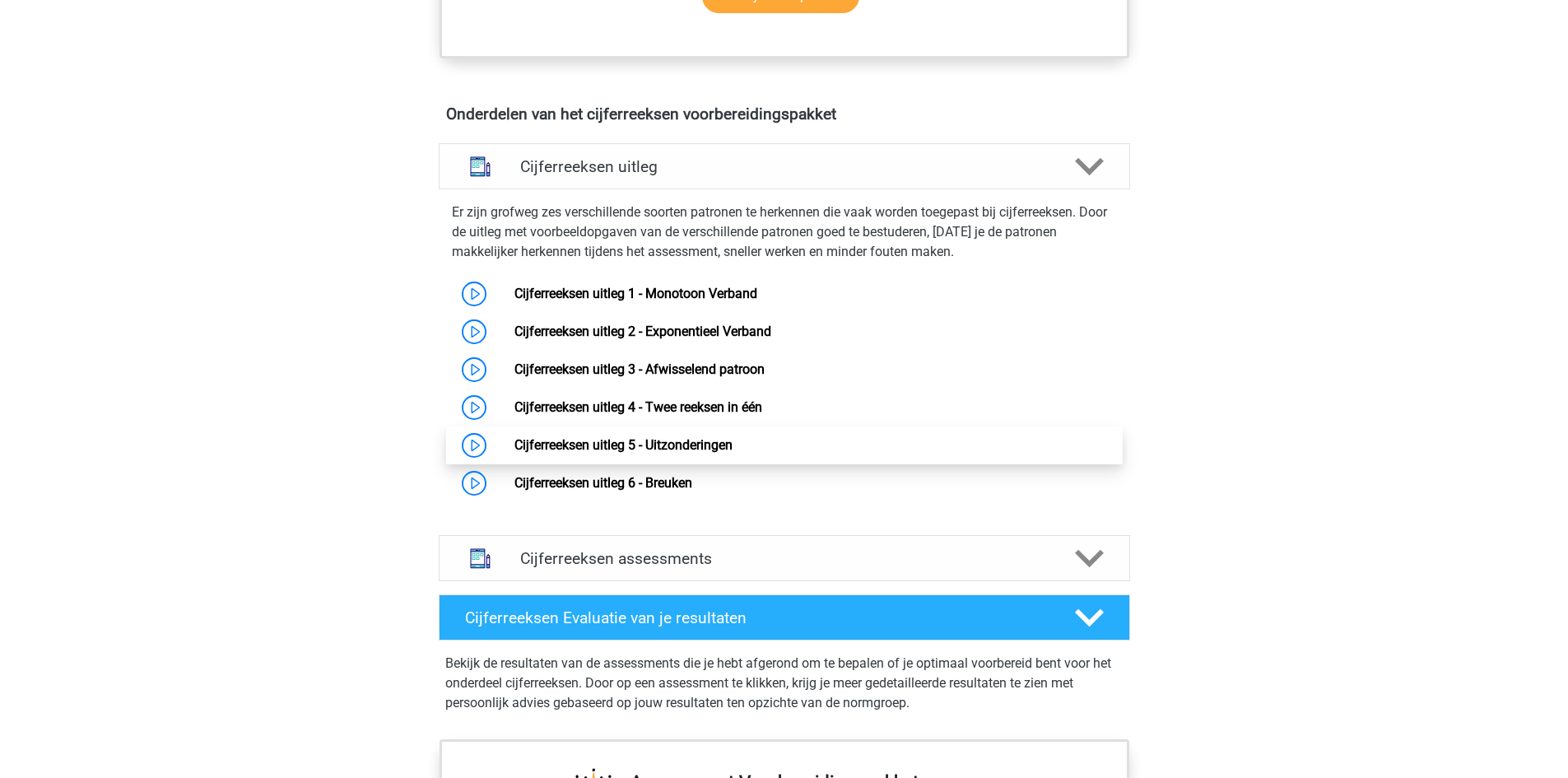
click at [558, 453] on link "Cijferreeksen uitleg 5 - Uitzonderingen" at bounding box center [623, 445] width 218 height 16
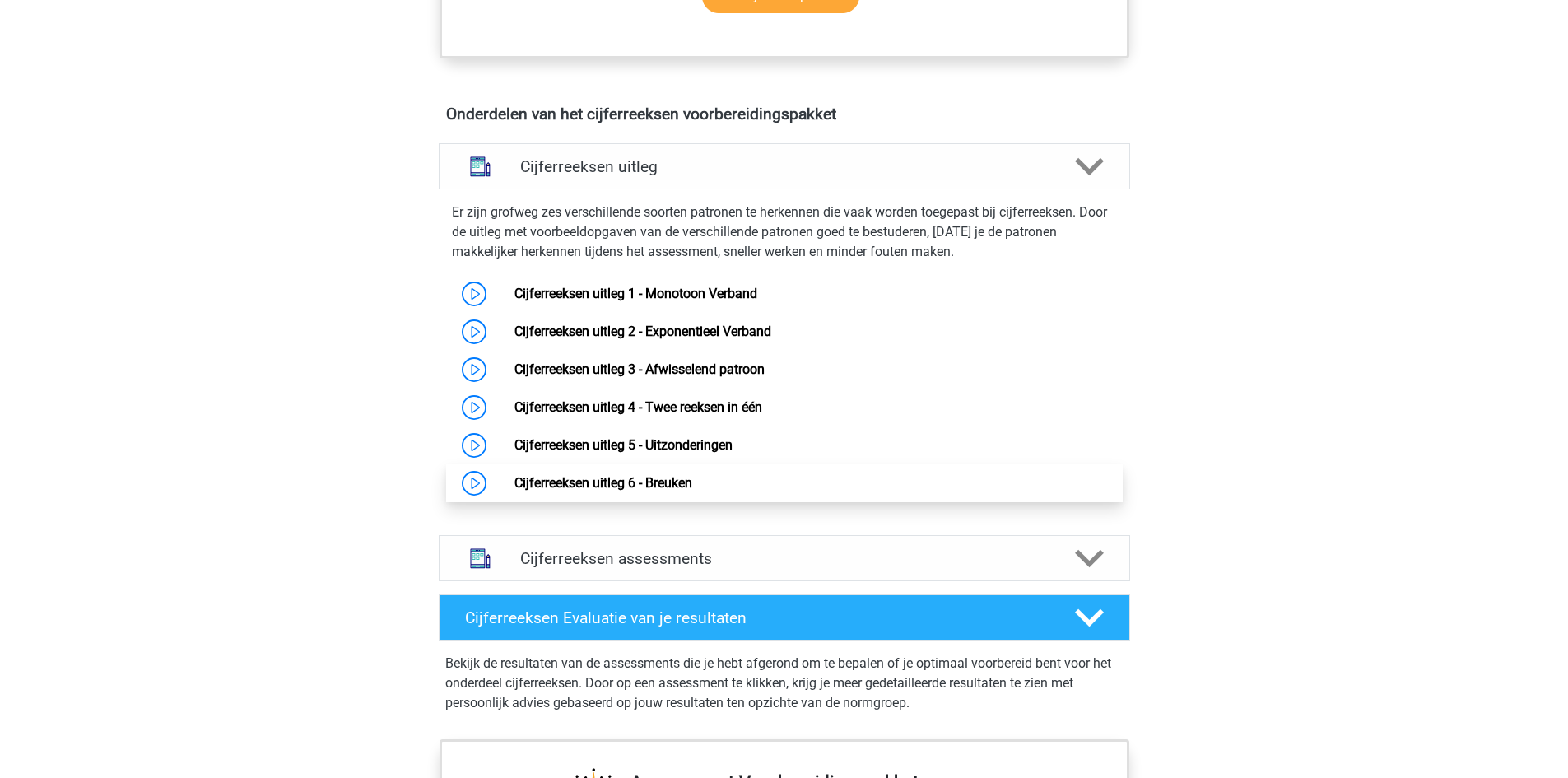
click at [588, 487] on link "Cijferreeksen uitleg 6 - Breuken" at bounding box center [603, 482] width 178 height 16
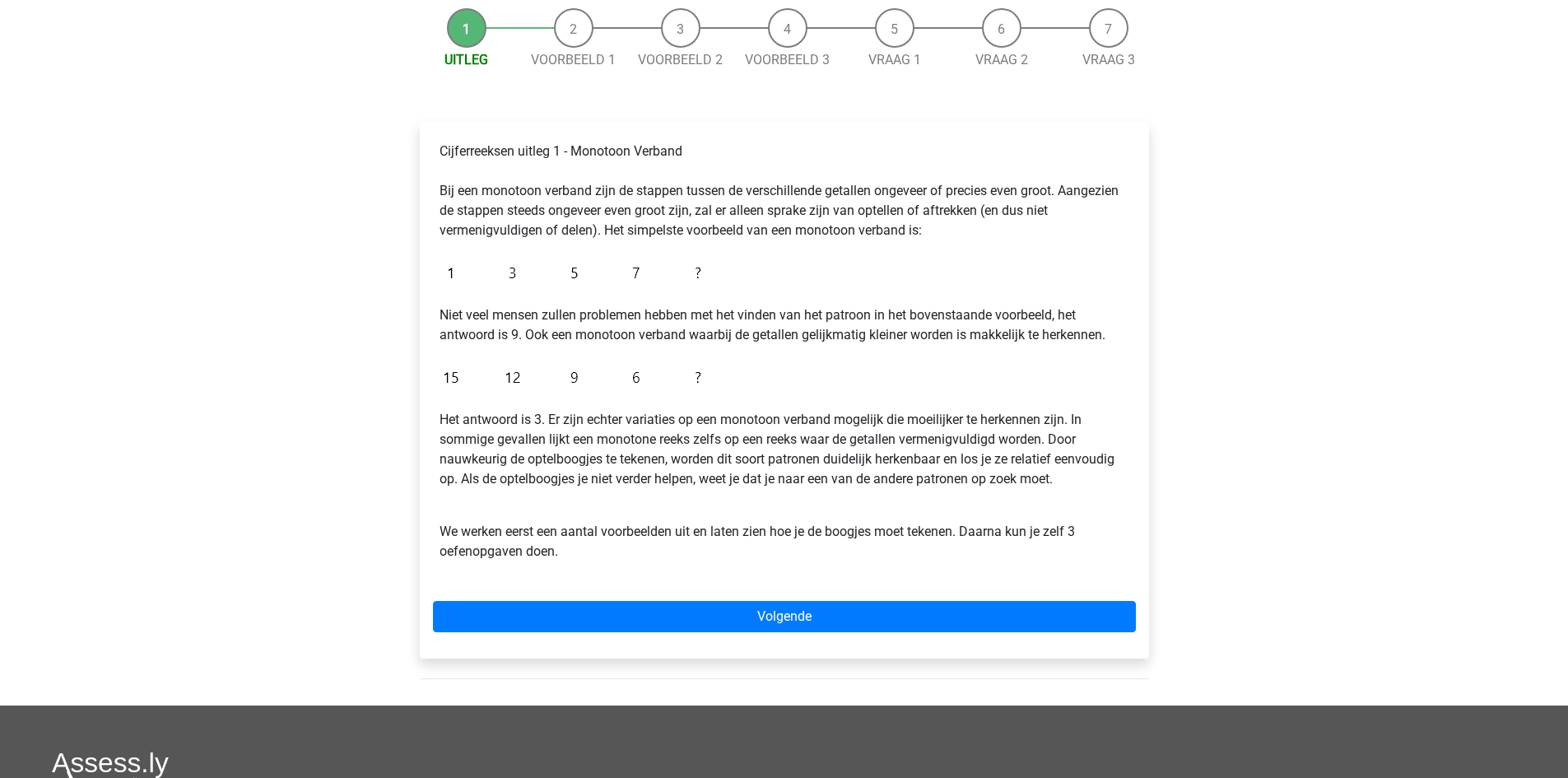
scroll to position [165, 0]
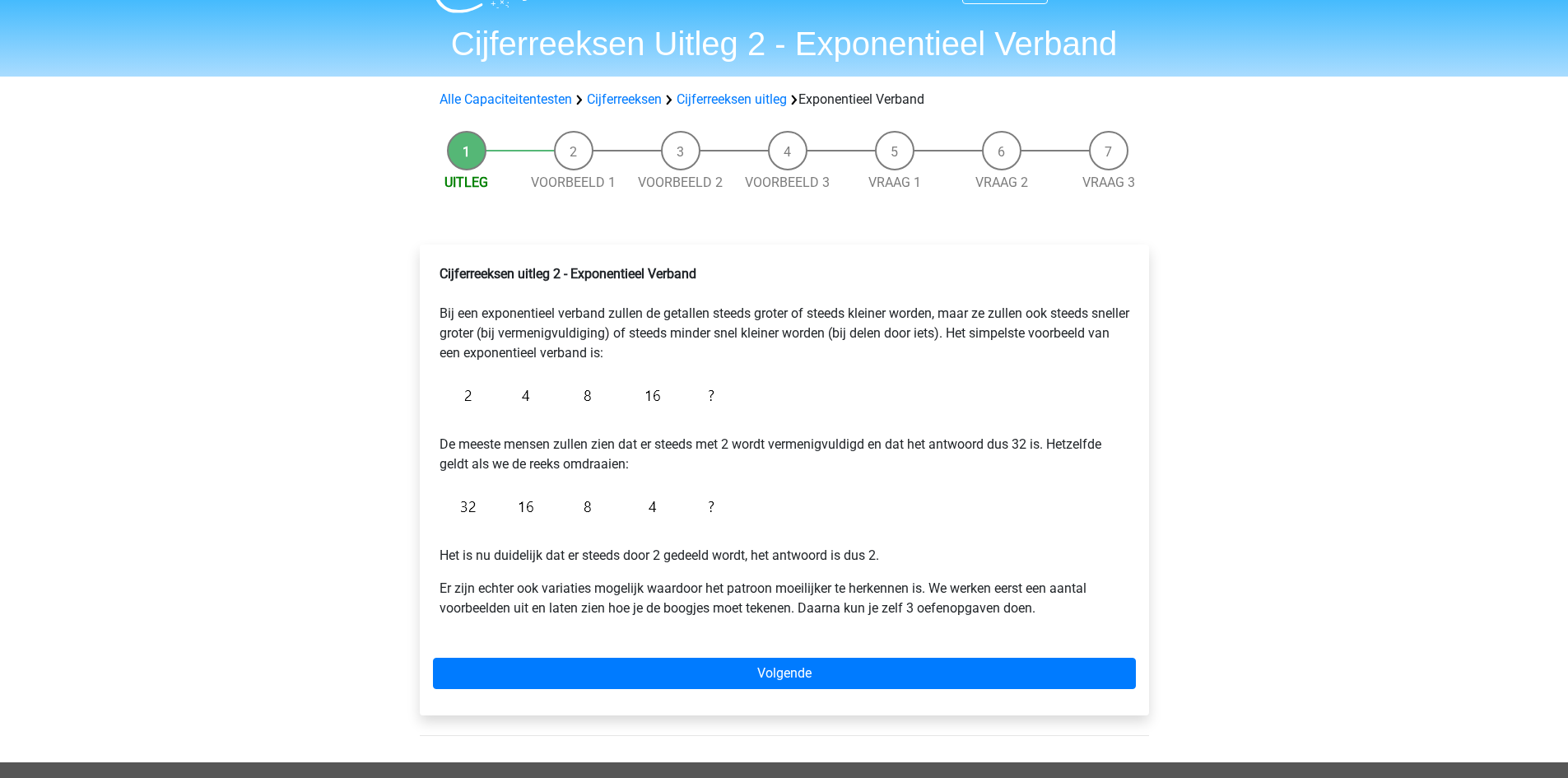
scroll to position [82, 0]
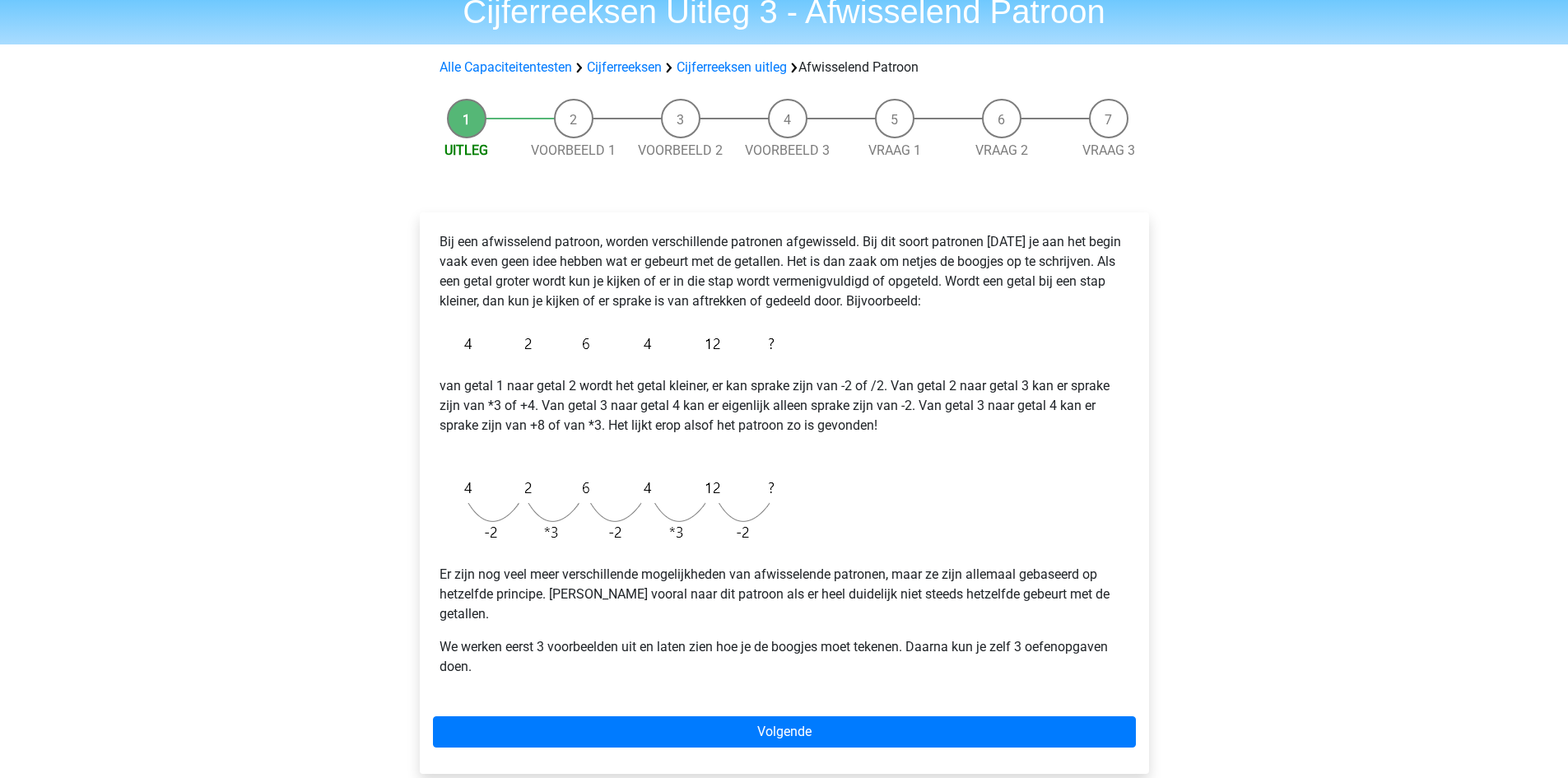
scroll to position [82, 0]
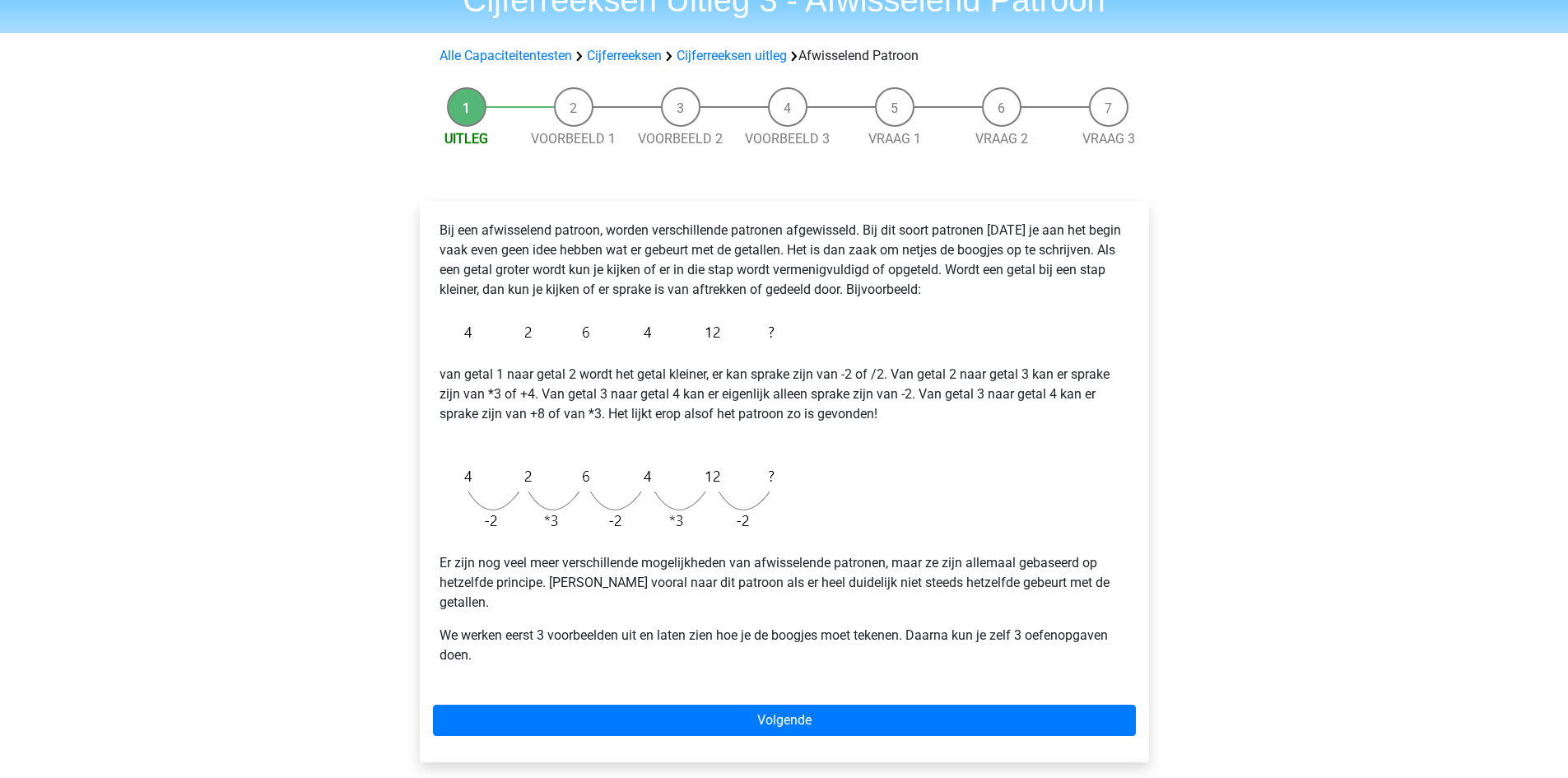
drag, startPoint x: 858, startPoint y: 614, endPoint x: 842, endPoint y: 596, distance: 24.1
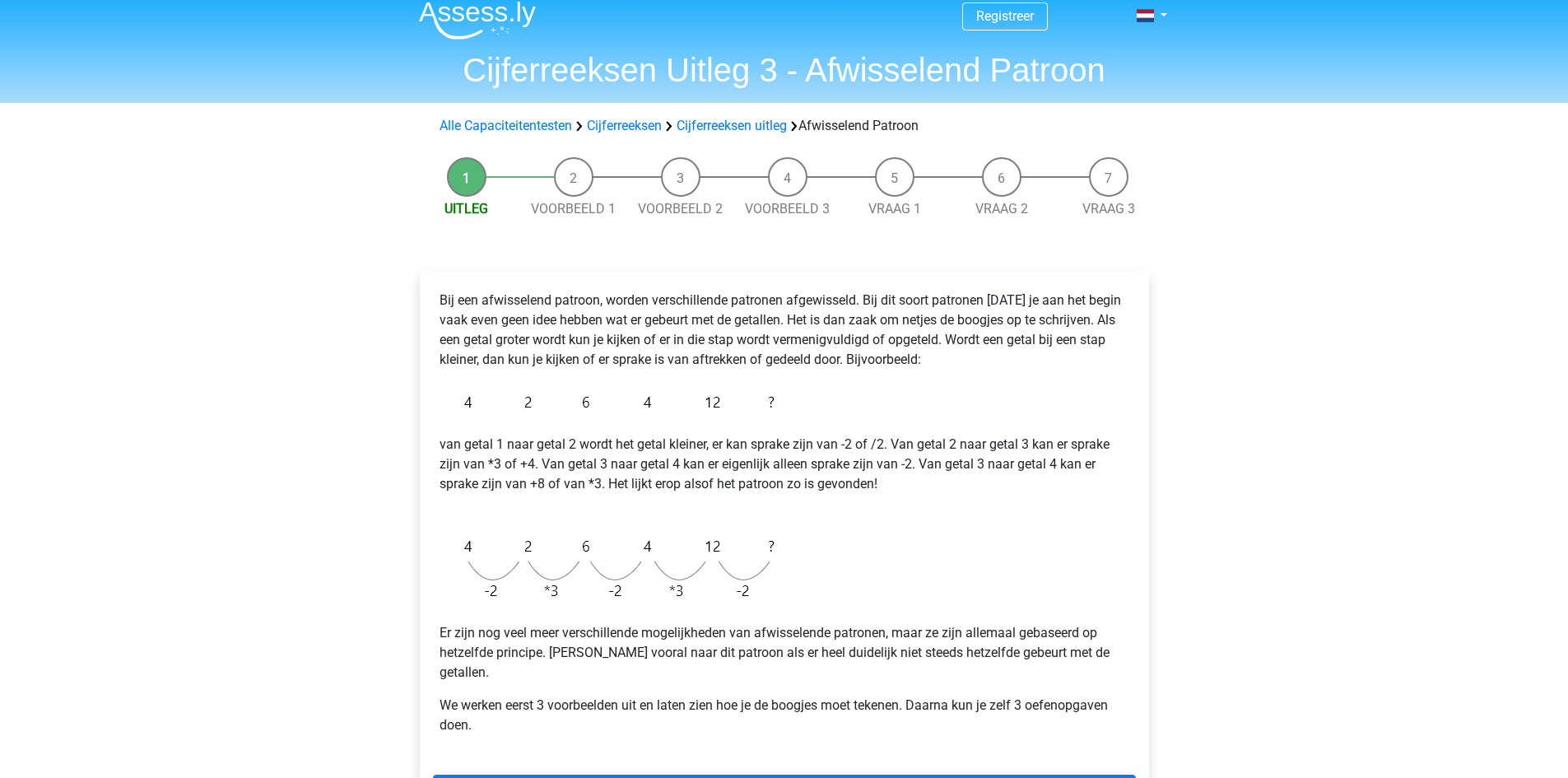
scroll to position [82, 0]
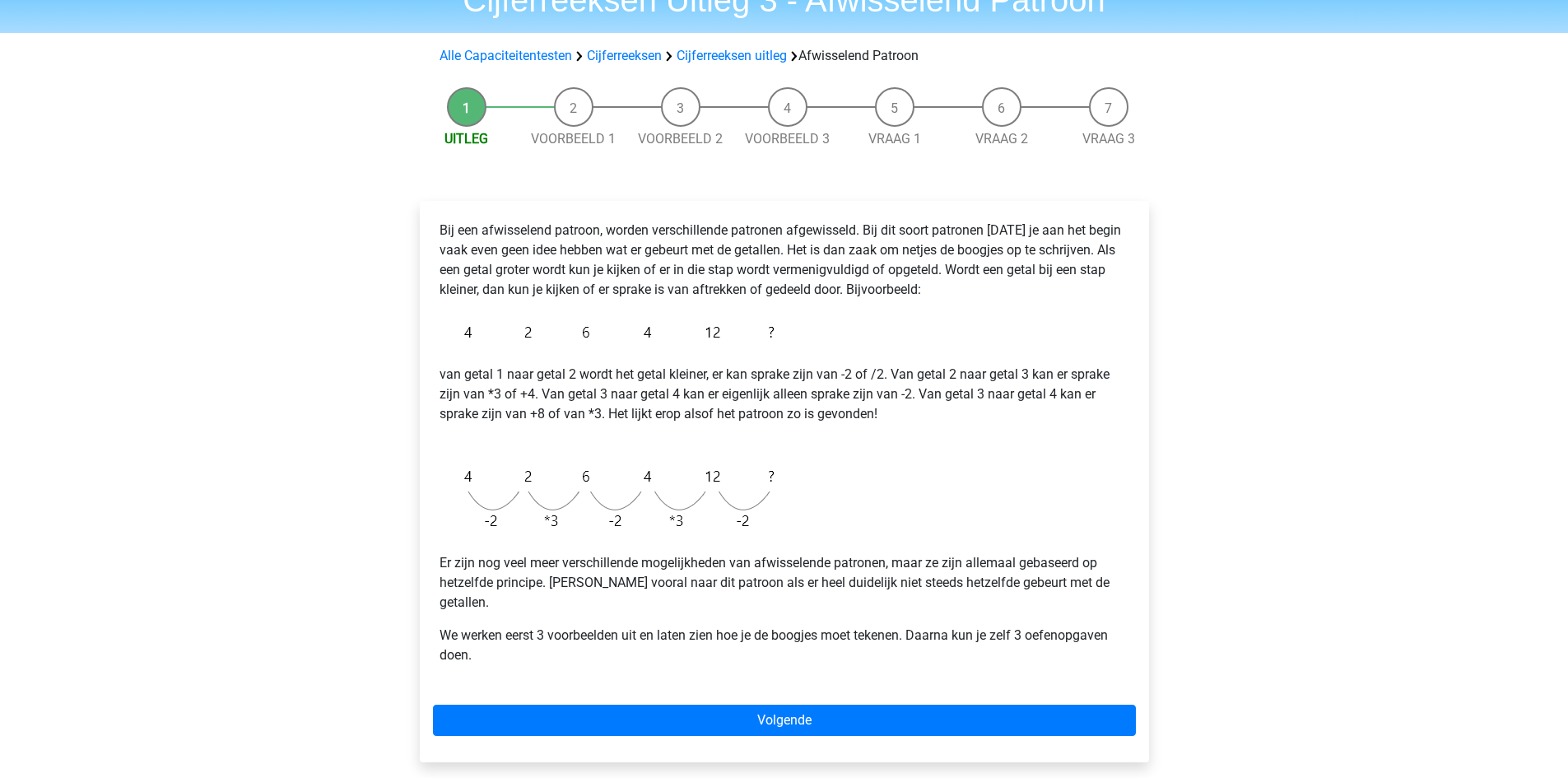
drag, startPoint x: 946, startPoint y: 536, endPoint x: 942, endPoint y: 521, distance: 15.5
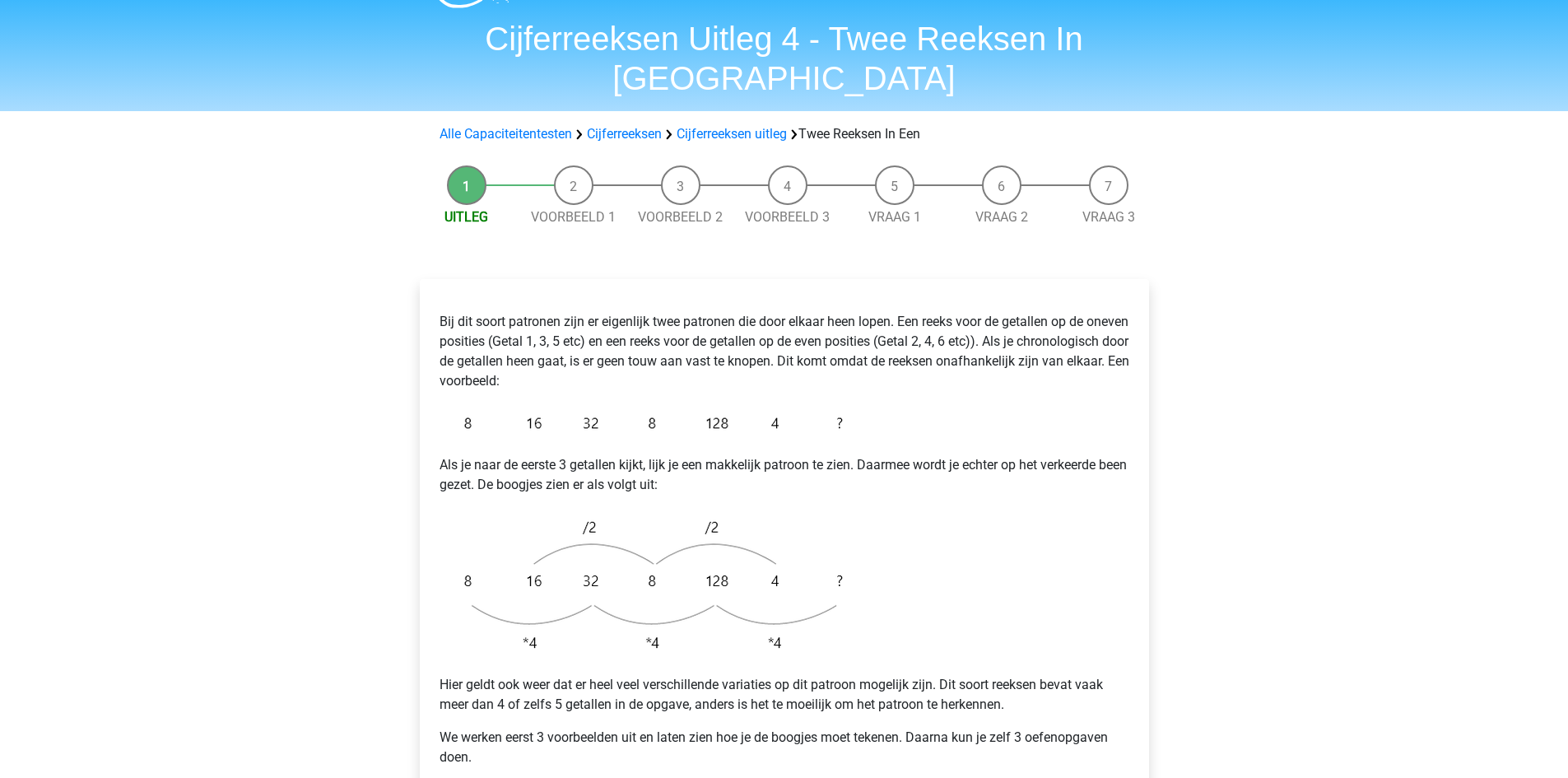
scroll to position [165, 0]
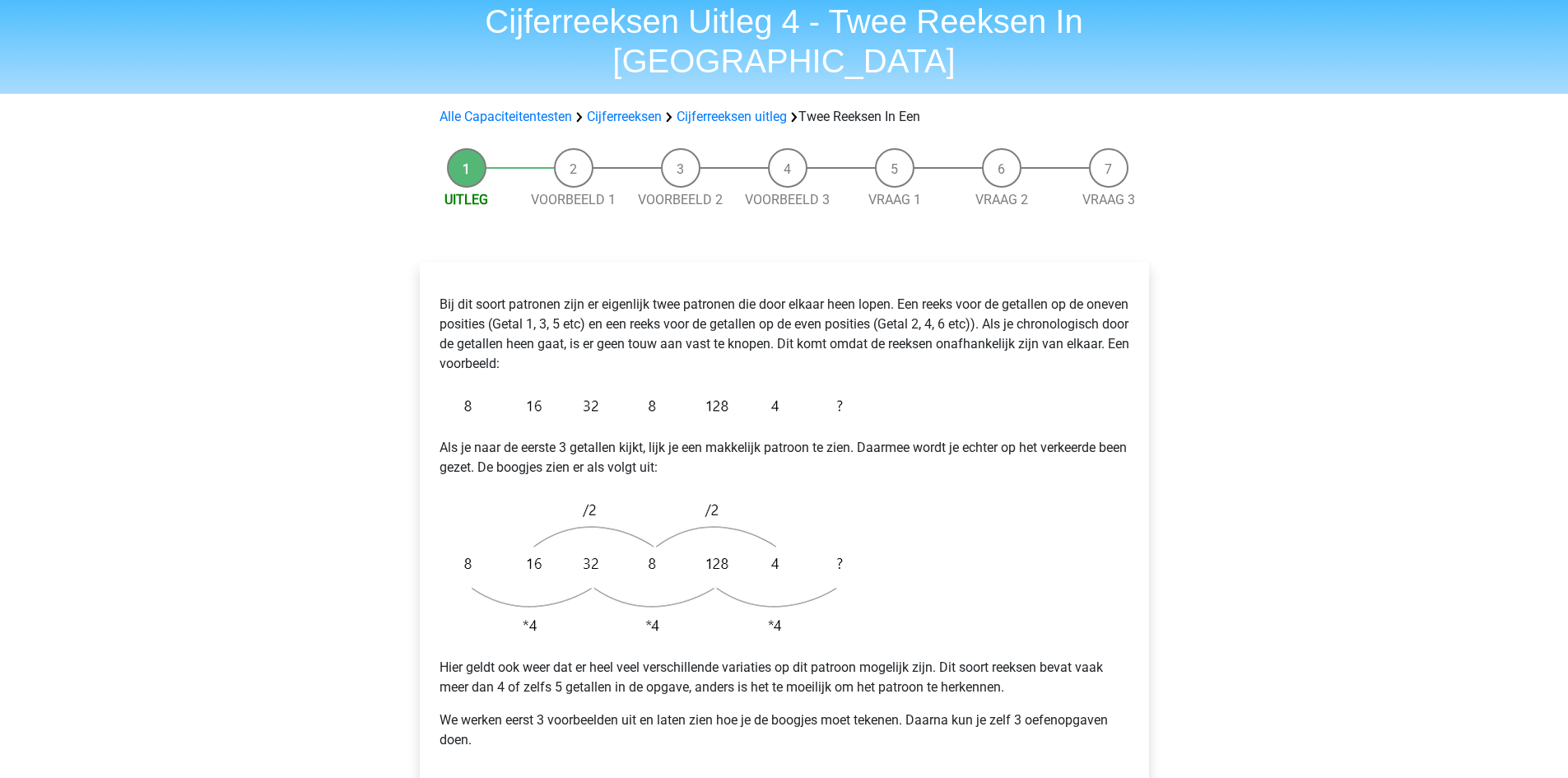
scroll to position [165, 0]
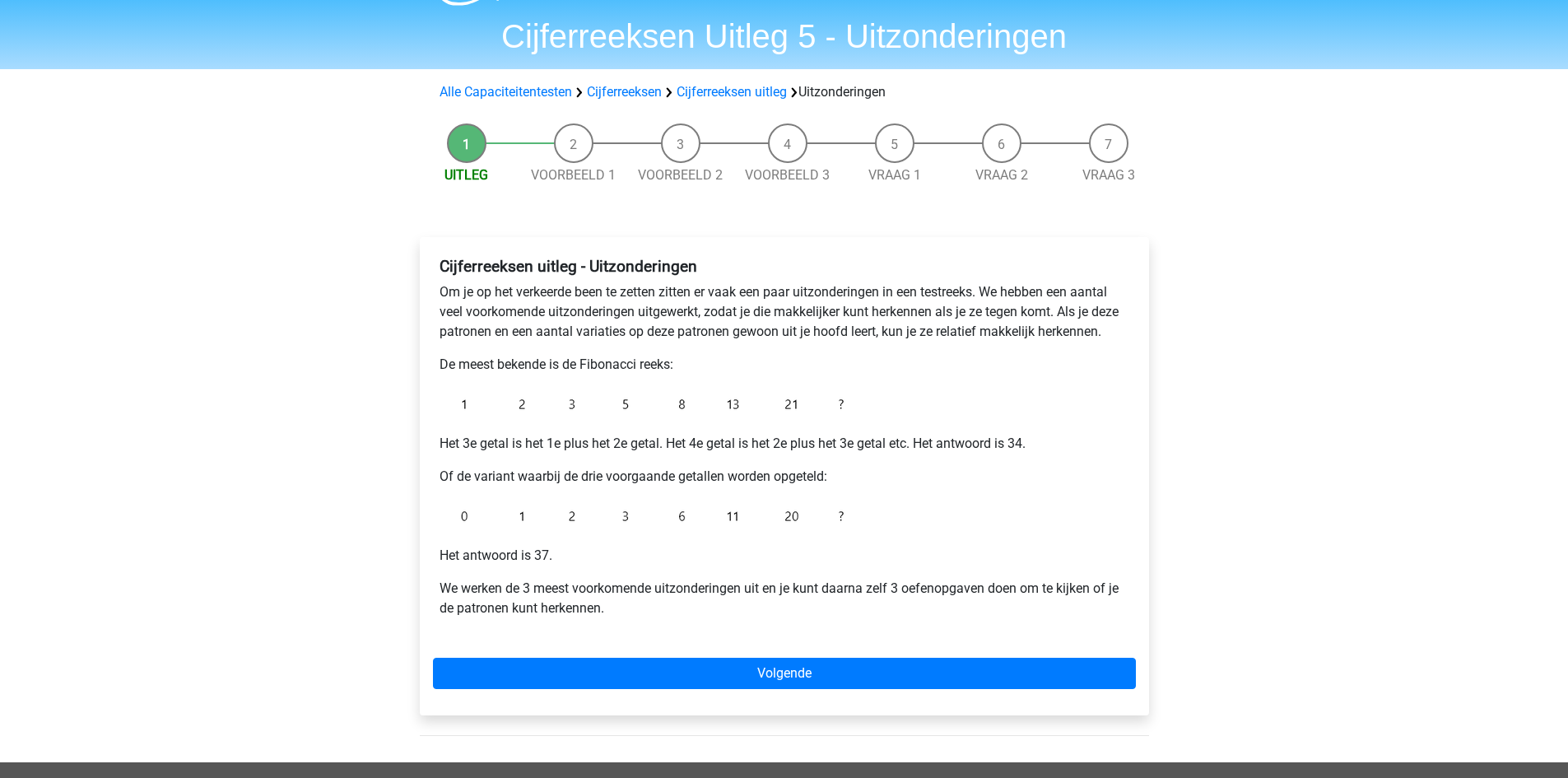
scroll to position [82, 0]
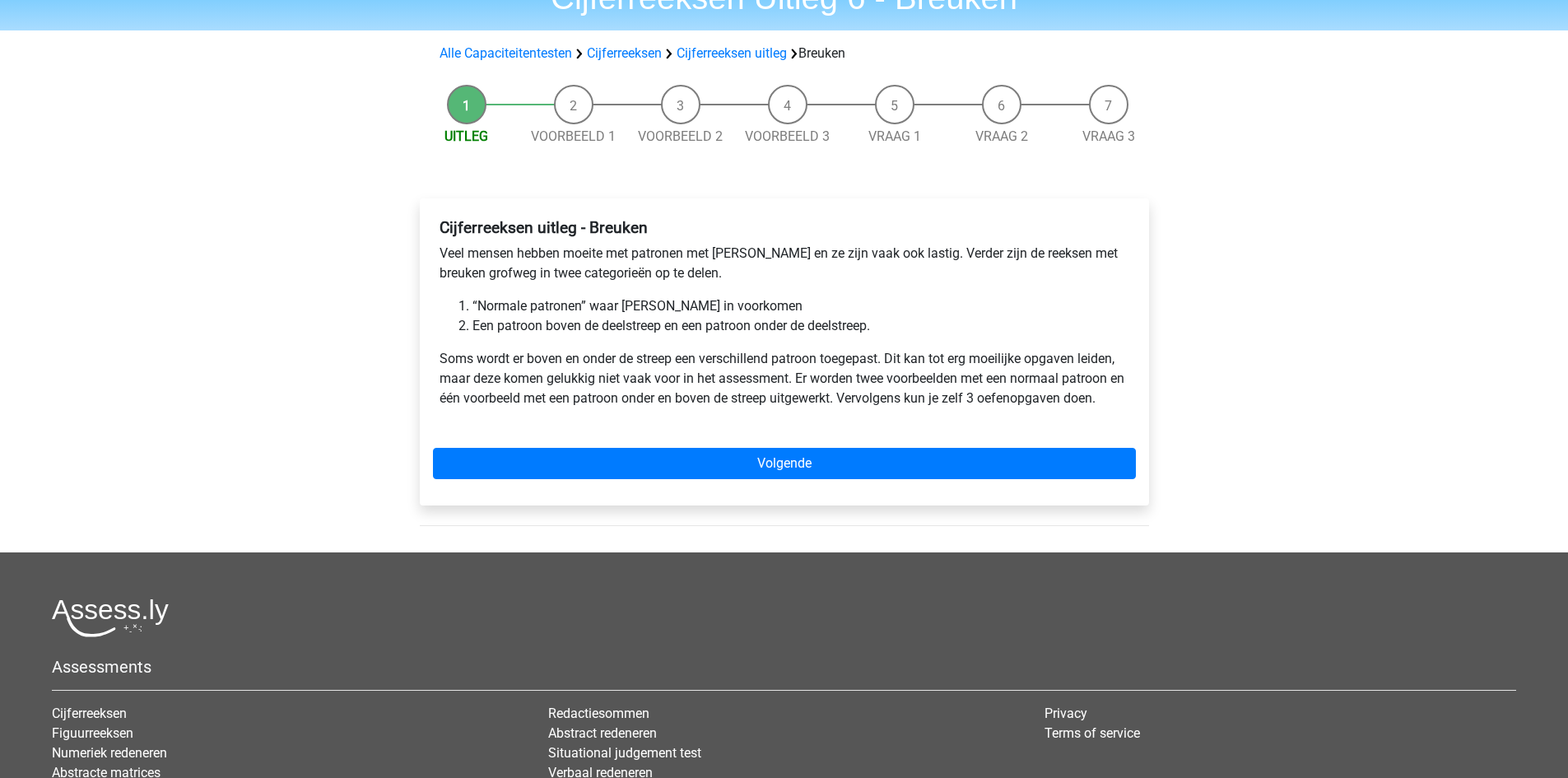
scroll to position [82, 0]
